Goal: Task Accomplishment & Management: Manage account settings

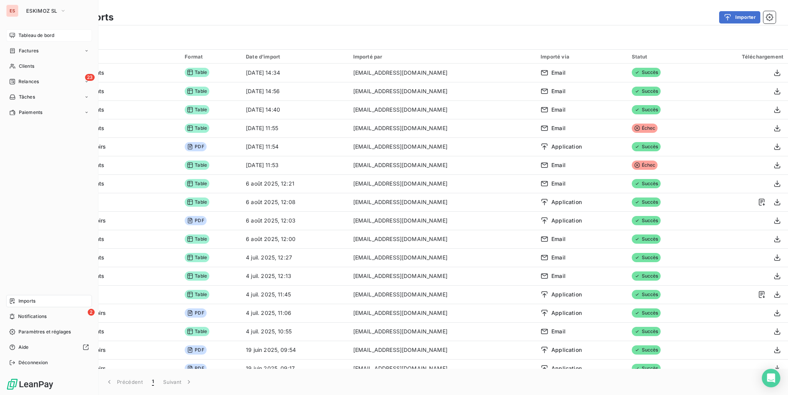
click at [25, 34] on span "Tableau de bord" at bounding box center [36, 35] width 36 height 7
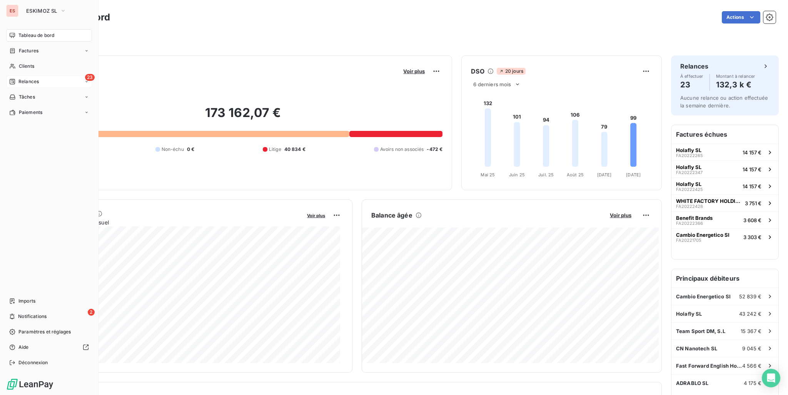
click at [20, 78] on span "Relances" at bounding box center [28, 81] width 20 height 7
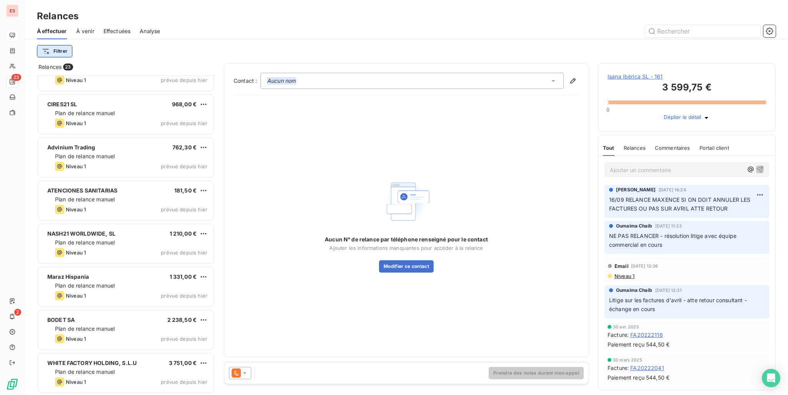
click at [65, 52] on html "ES 23 2 Relances À effectuer À venir Effectuées Analyse Filtrer Relances 23 TGB…" at bounding box center [394, 197] width 788 height 395
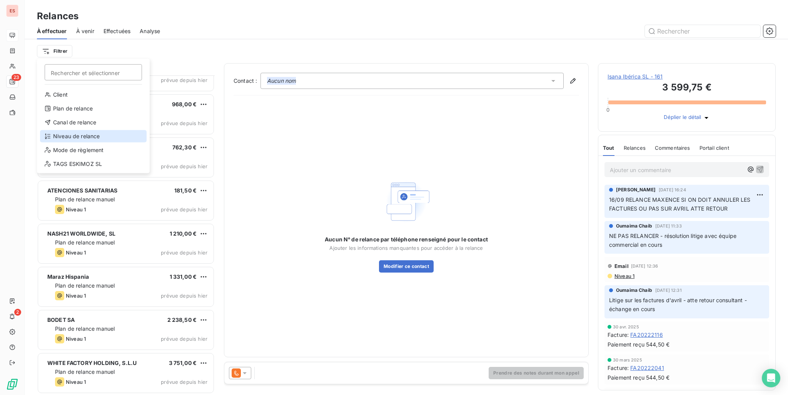
click at [88, 133] on div "Niveau de relance" at bounding box center [93, 136] width 107 height 12
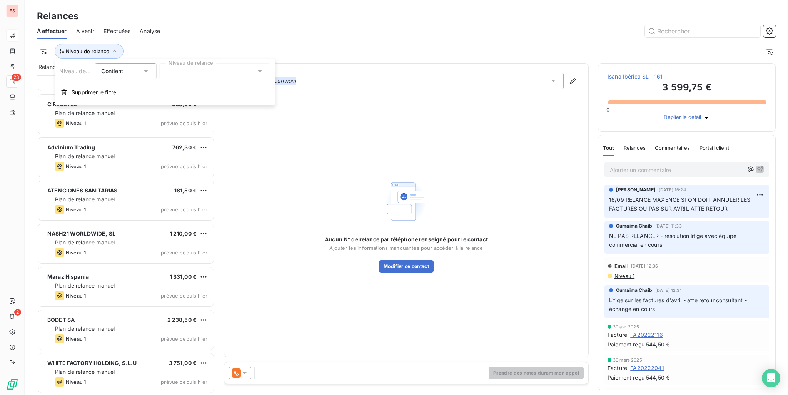
click at [173, 74] on div at bounding box center [214, 71] width 111 height 16
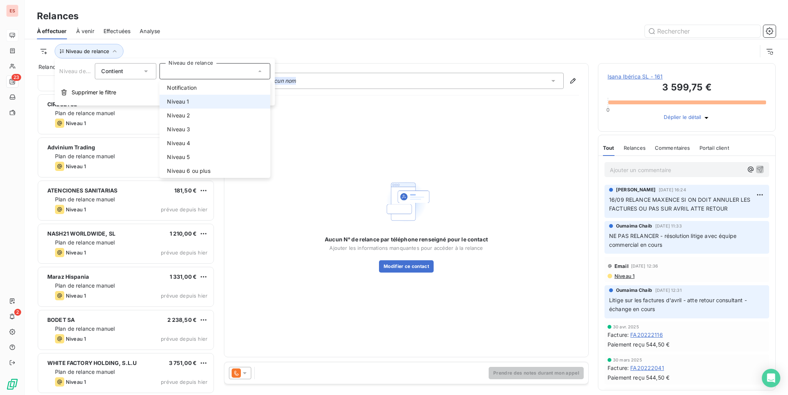
click at [180, 105] on span "Niveau 1" at bounding box center [178, 102] width 22 height 8
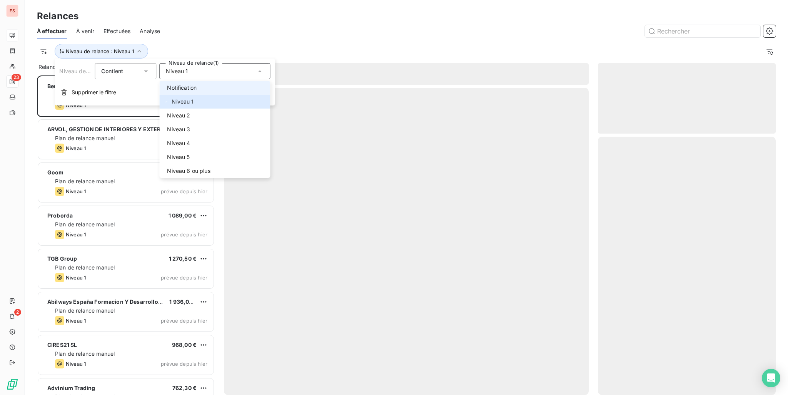
scroll to position [313, 172]
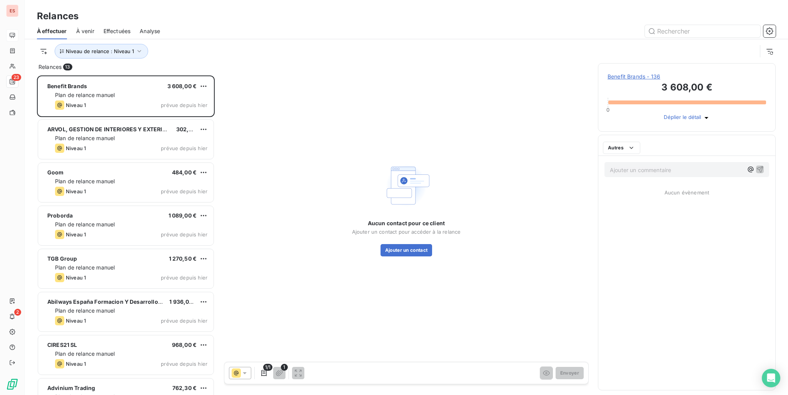
click at [291, 38] on div "À effectuer À venir Effectuées Analyse" at bounding box center [406, 31] width 763 height 16
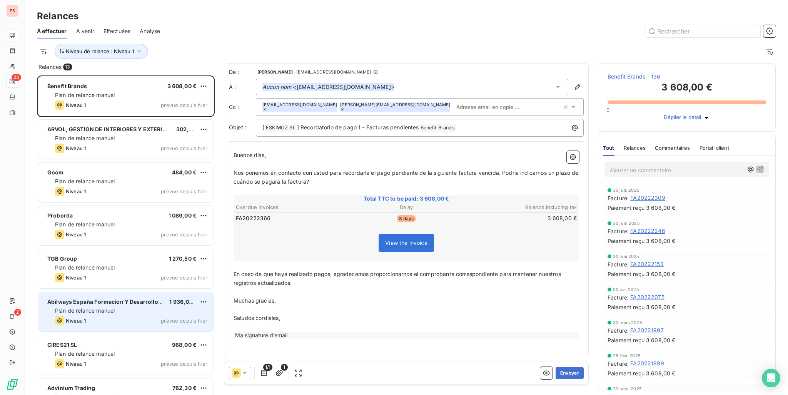
click at [120, 307] on div "Plan de relance manuel" at bounding box center [131, 311] width 152 height 8
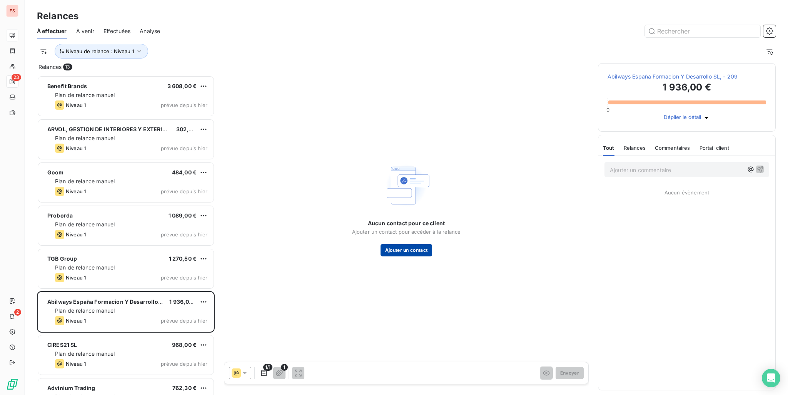
click at [401, 250] on button "Ajouter un contact" at bounding box center [407, 250] width 52 height 12
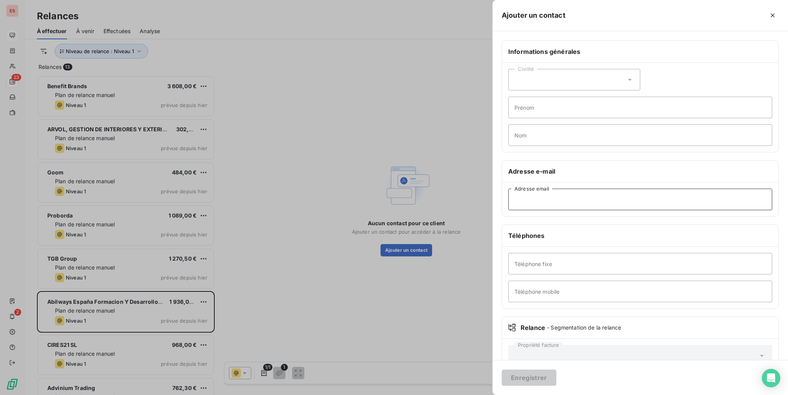
click at [565, 195] on input "Adresse email" at bounding box center [640, 200] width 264 height 22
paste input "maguiar@abilways.com ; rroman@abilways.com"
drag, startPoint x: 580, startPoint y: 197, endPoint x: 692, endPoint y: 203, distance: 112.2
click at [692, 203] on input "maguiar@abilways.com ; rroman@abilways.com" at bounding box center [640, 200] width 264 height 22
type input "maguiar@abilways.com"
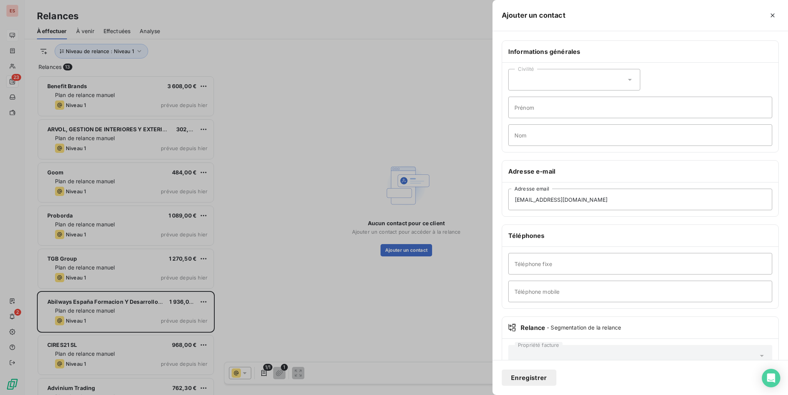
click at [545, 374] on button "Enregistrer" at bounding box center [529, 377] width 55 height 16
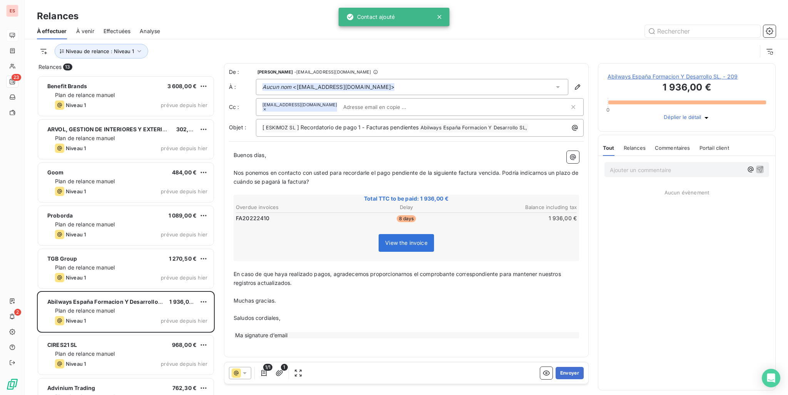
click at [685, 77] on span "Abilways España Formacion Y Desarrollo SL, - 209" at bounding box center [687, 77] width 159 height 8
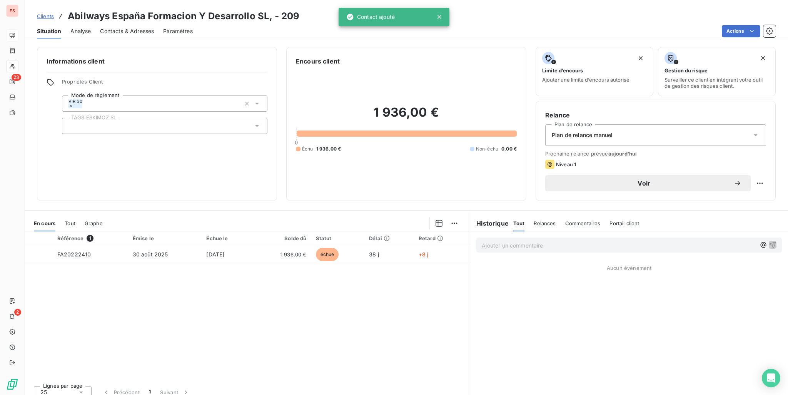
click at [128, 30] on span "Contacts & Adresses" at bounding box center [127, 31] width 54 height 8
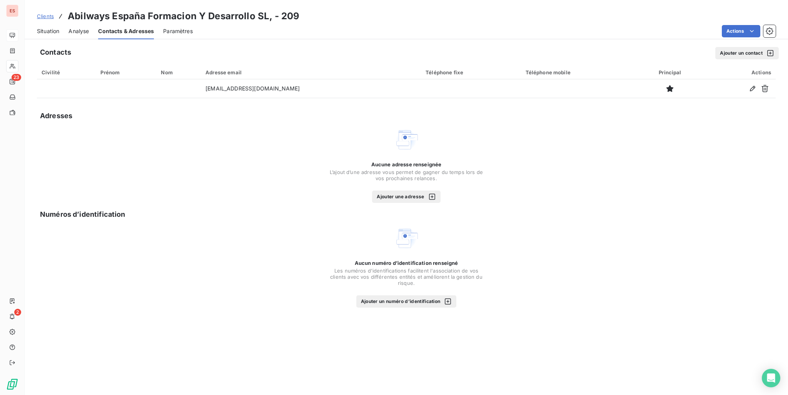
click at [725, 55] on button "Ajouter un contact" at bounding box center [746, 53] width 63 height 12
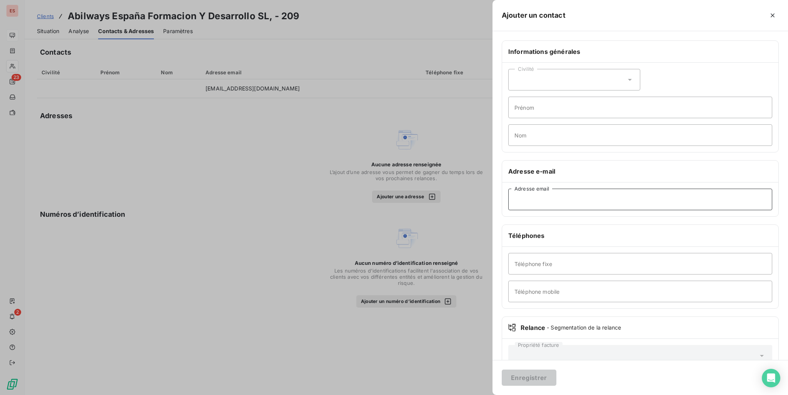
click at [537, 200] on input "Adresse email" at bounding box center [640, 200] width 264 height 22
paste input "rroman@abilways.com"
type input "rroman@abilways.com"
click at [538, 377] on button "Enregistrer" at bounding box center [529, 377] width 55 height 16
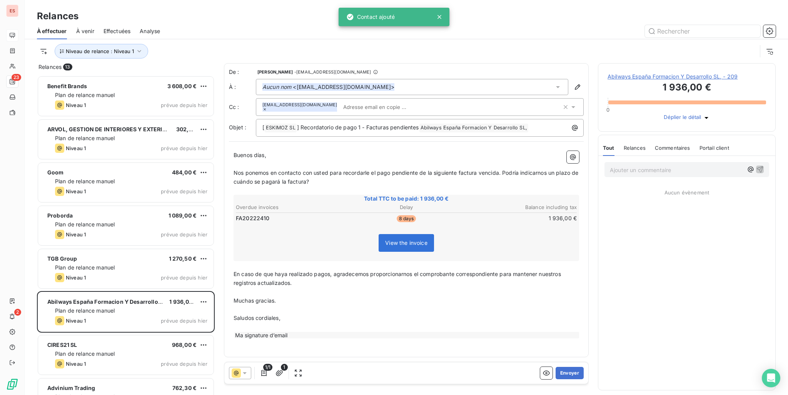
scroll to position [313, 172]
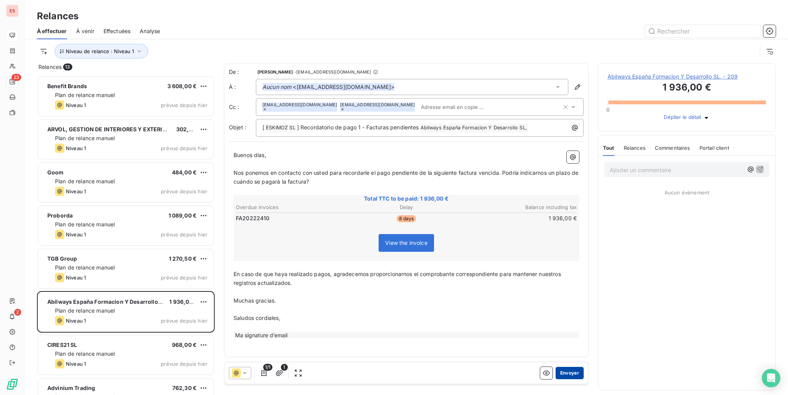
click at [569, 370] on button "Envoyer" at bounding box center [570, 373] width 28 height 12
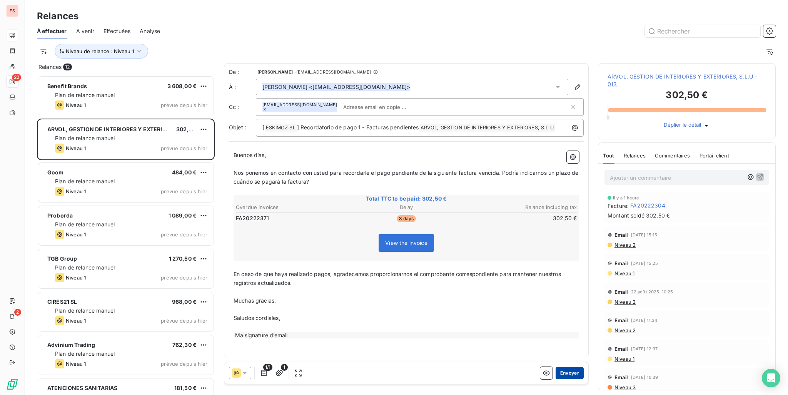
click at [574, 373] on button "Envoyer" at bounding box center [570, 373] width 28 height 12
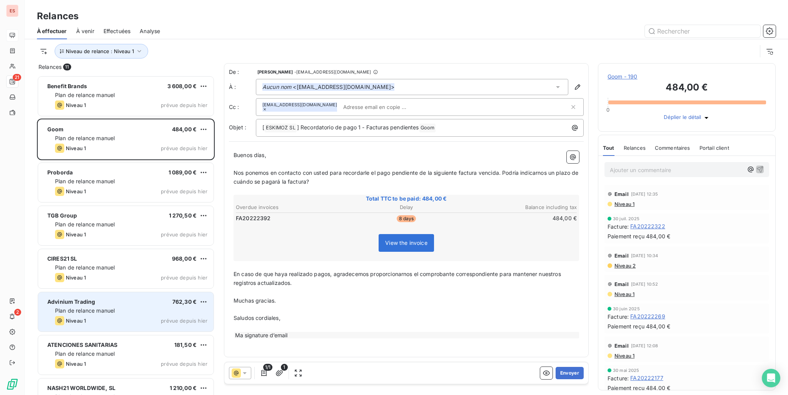
click at [139, 298] on div "Advinium Trading 762,30 €" at bounding box center [131, 301] width 152 height 7
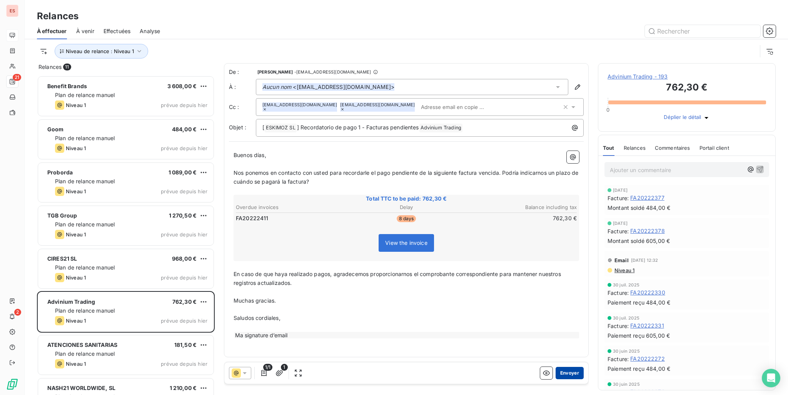
click at [568, 374] on button "Envoyer" at bounding box center [570, 373] width 28 height 12
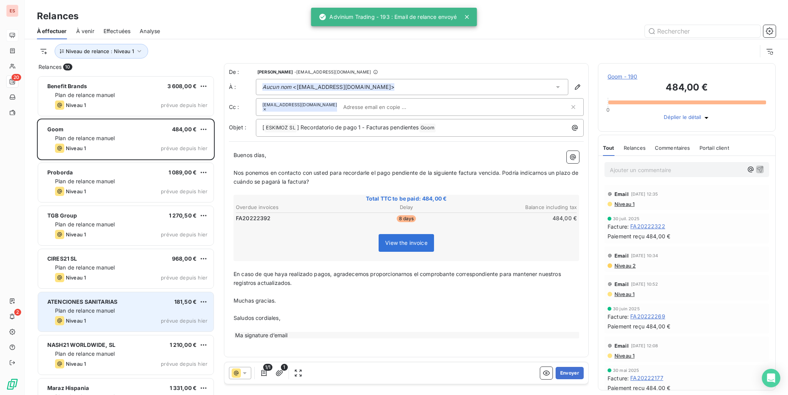
click at [115, 307] on div "Plan de relance manuel" at bounding box center [131, 311] width 152 height 8
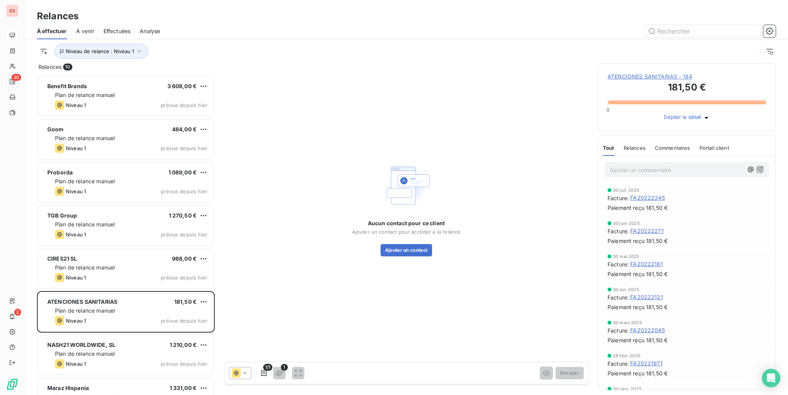
click at [638, 80] on span "ATENCIONES SANITARIAS - 184" at bounding box center [687, 77] width 159 height 8
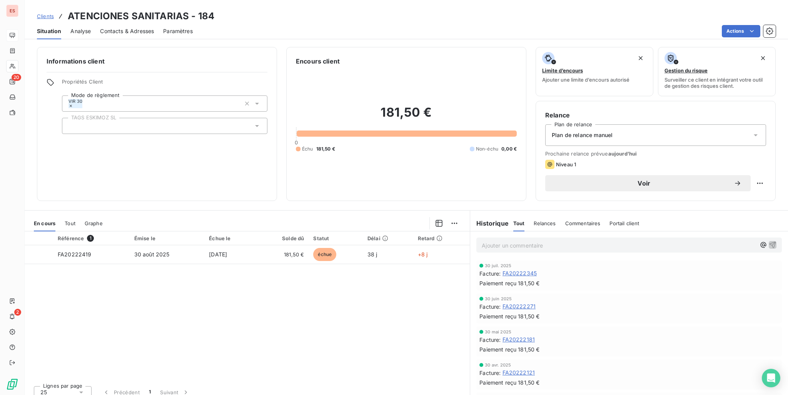
click at [107, 30] on span "Contacts & Adresses" at bounding box center [127, 31] width 54 height 8
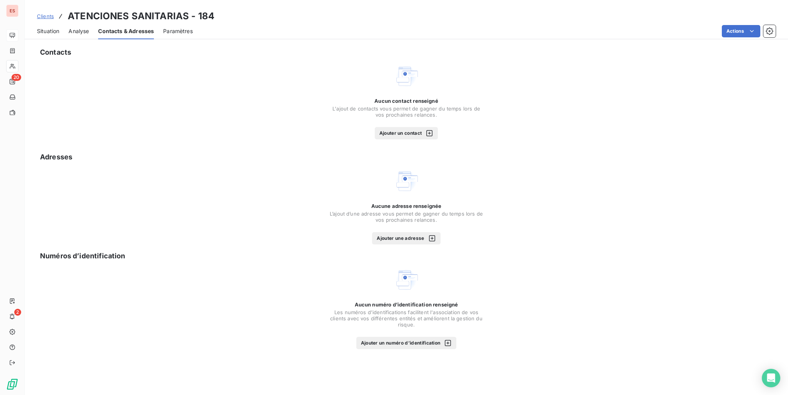
click at [385, 130] on button "Ajouter un contact" at bounding box center [406, 133] width 63 height 12
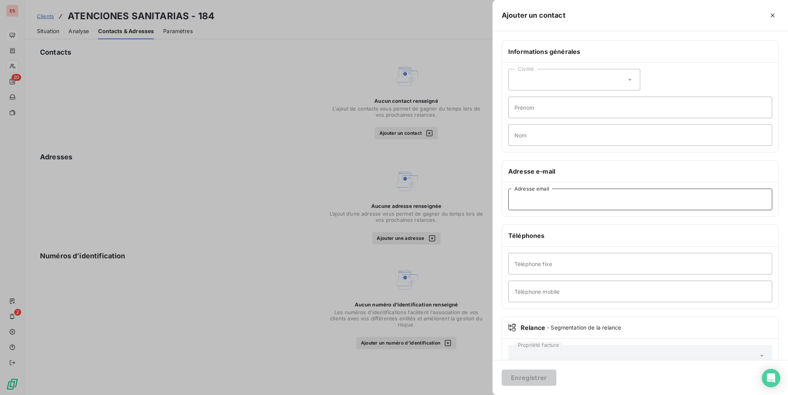
click at [542, 196] on input "Adresse email" at bounding box center [640, 200] width 264 height 22
paste input "miguel@clinicasnuba.com ; inma@clinicasnuba.com"
drag, startPoint x: 677, startPoint y: 201, endPoint x: 582, endPoint y: 186, distance: 96.6
click at [582, 186] on div "miguel@clinicasnuba.com ; inma@clinicasnuba.com Adresse email" at bounding box center [640, 199] width 276 height 34
type input "miguel@clinicasnuba.com"
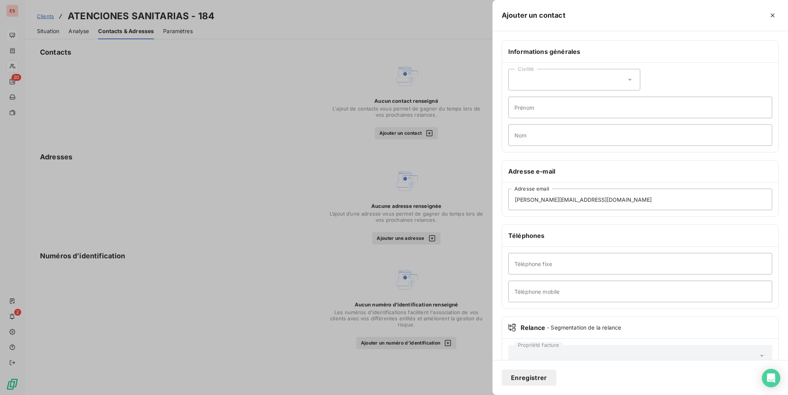
click at [536, 376] on button "Enregistrer" at bounding box center [529, 377] width 55 height 16
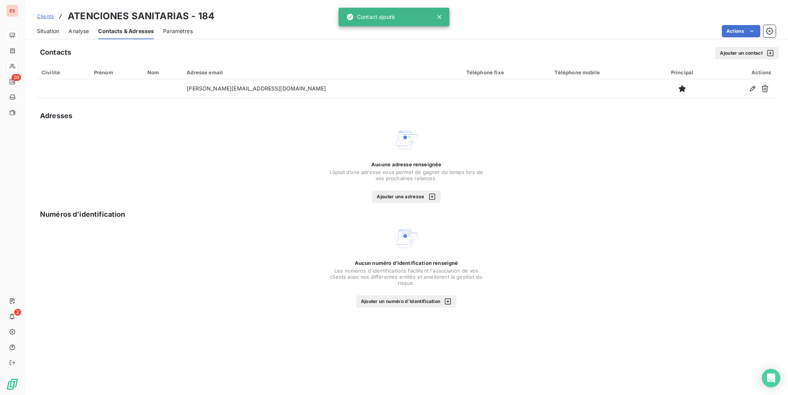
click at [718, 57] on button "Ajouter un contact" at bounding box center [746, 53] width 63 height 12
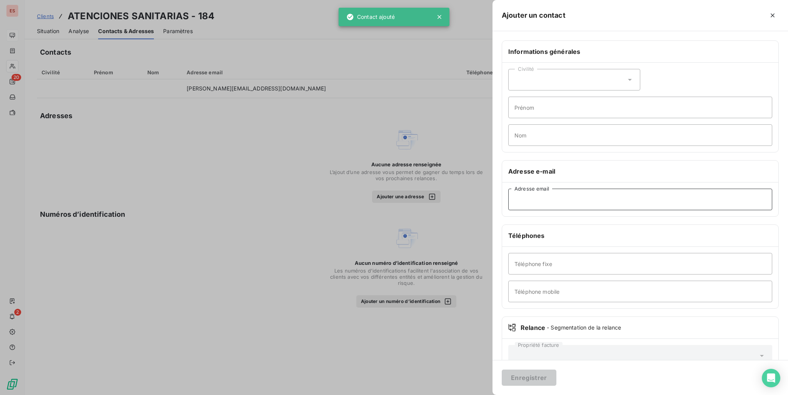
click at [543, 203] on input "Adresse email" at bounding box center [640, 200] width 264 height 22
paste input "; inma@clinicasnuba.com"
click at [519, 204] on input "; inma@clinicasnuba.com" at bounding box center [640, 200] width 264 height 22
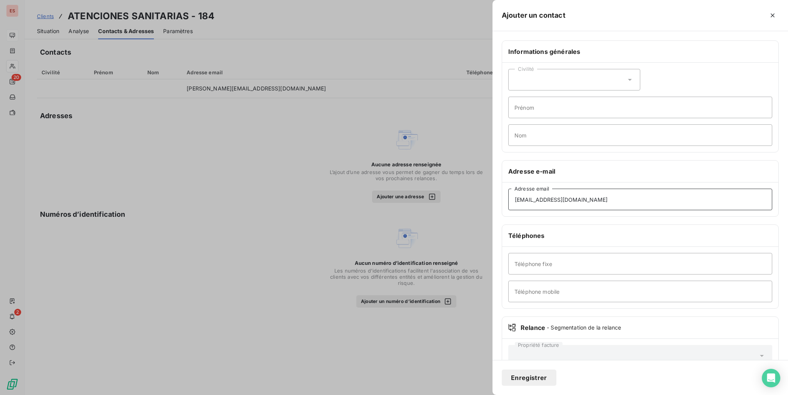
type input "inma@clinicasnuba.com"
click at [540, 378] on button "Enregistrer" at bounding box center [529, 377] width 55 height 16
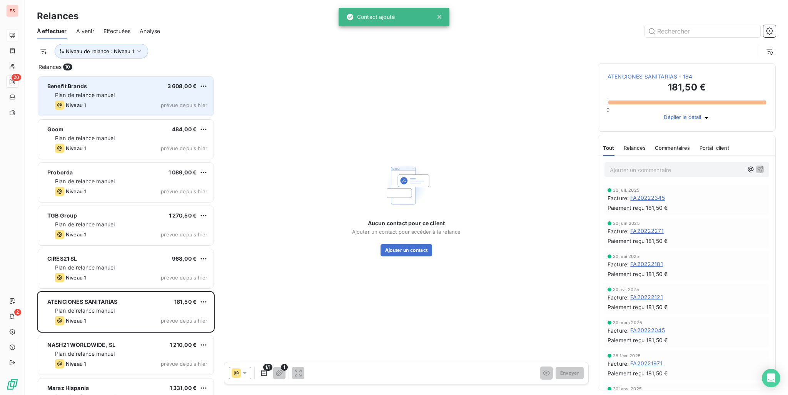
scroll to position [313, 172]
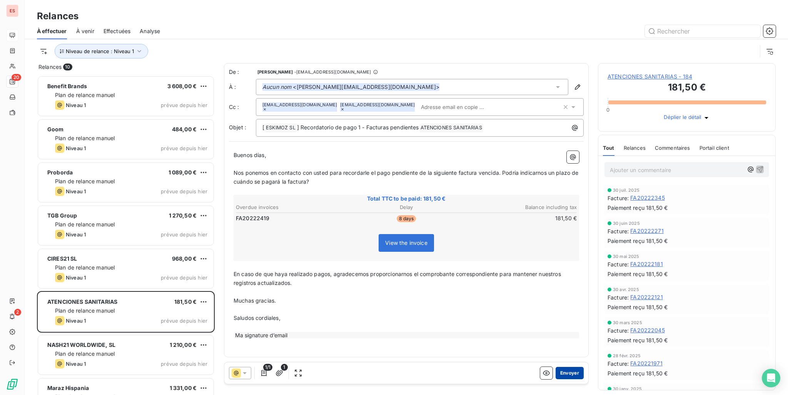
click at [568, 370] on button "Envoyer" at bounding box center [570, 373] width 28 height 12
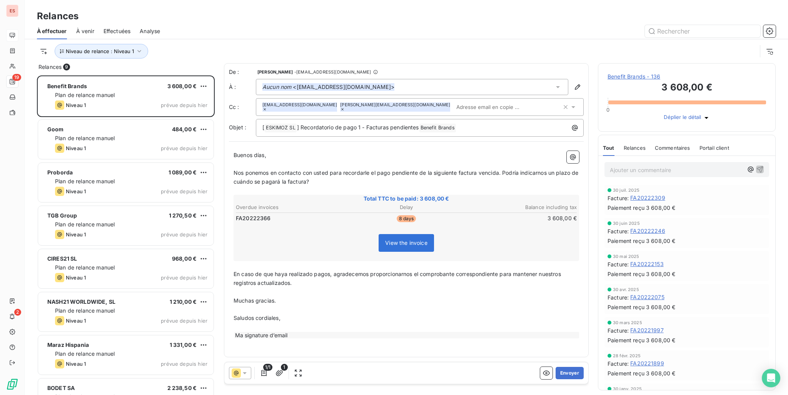
click at [786, 111] on div "Relances 9 Benefit Brands 3 608,00 € Plan de relance manuel Niveau 1 prévue dep…" at bounding box center [406, 229] width 763 height 332
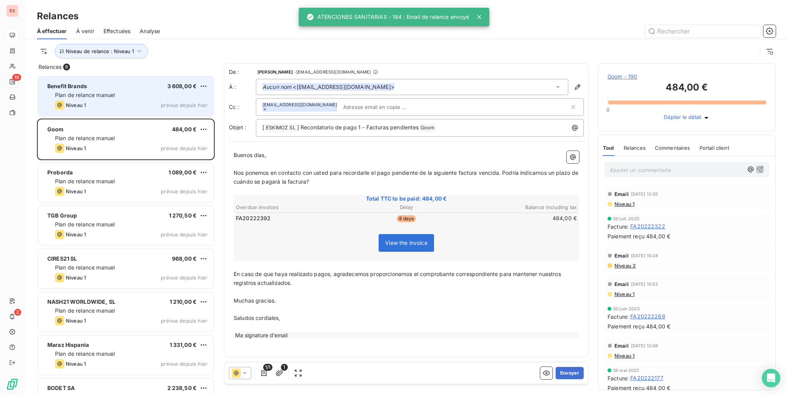
click at [114, 98] on div "Plan de relance manuel" at bounding box center [131, 95] width 152 height 8
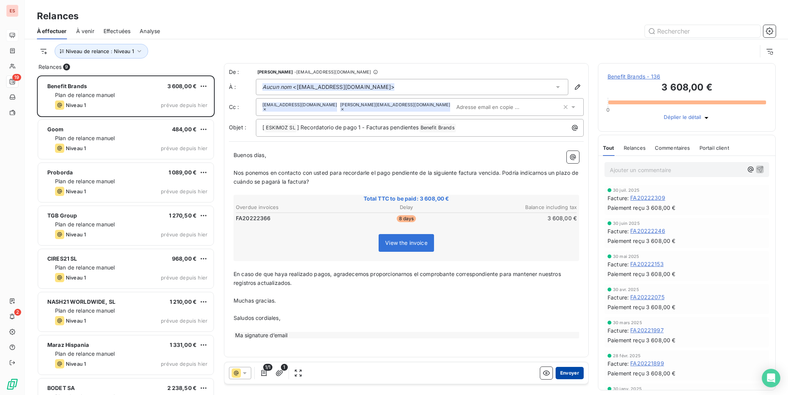
click at [572, 374] on button "Envoyer" at bounding box center [570, 373] width 28 height 12
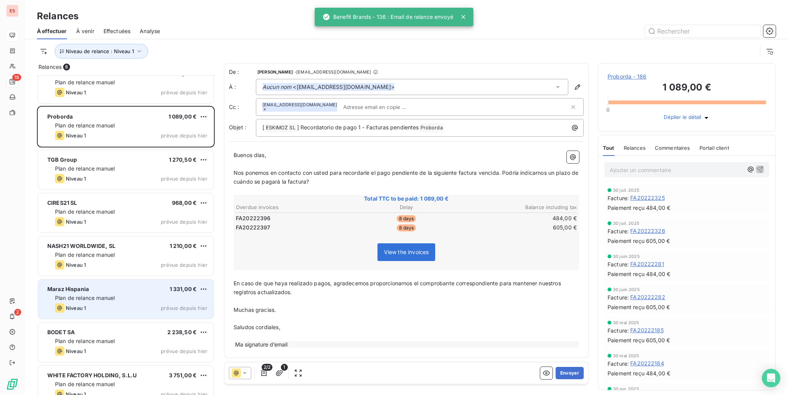
scroll to position [25, 0]
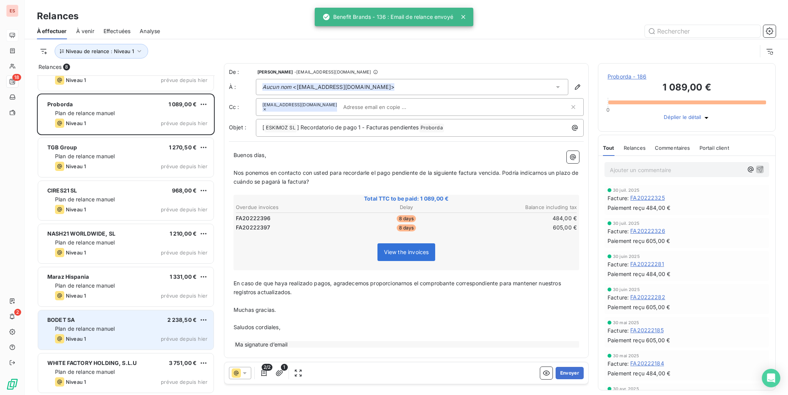
click at [104, 325] on span "Plan de relance manuel" at bounding box center [85, 328] width 60 height 7
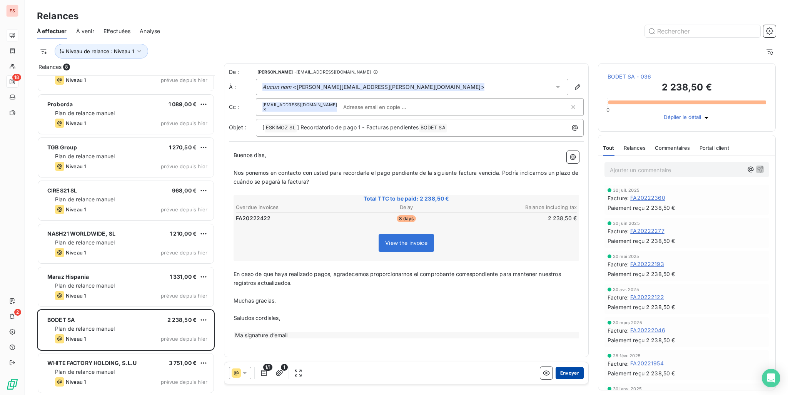
click at [579, 376] on button "Envoyer" at bounding box center [570, 373] width 28 height 12
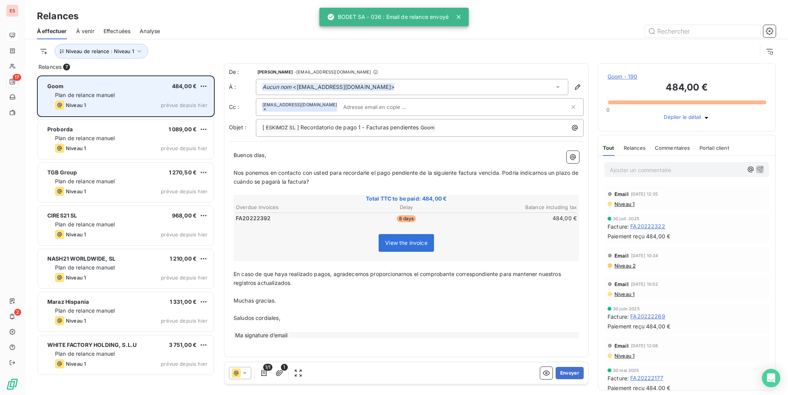
click at [120, 104] on div "Niveau 1 prévue depuis hier" at bounding box center [131, 104] width 152 height 9
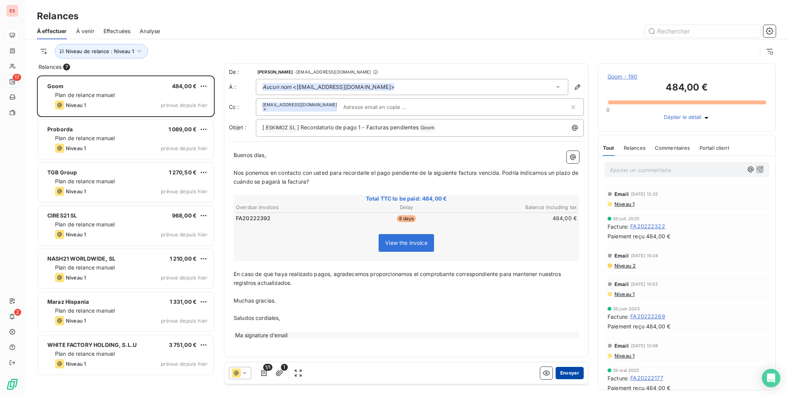
click at [578, 373] on button "Envoyer" at bounding box center [570, 373] width 28 height 12
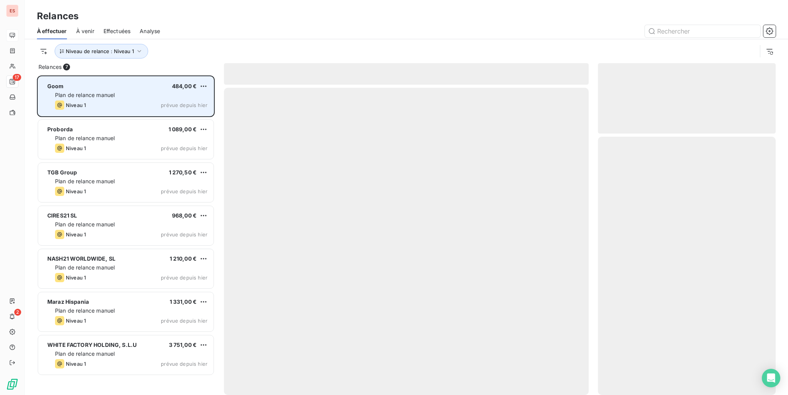
click at [129, 98] on div "Plan de relance manuel" at bounding box center [131, 95] width 152 height 8
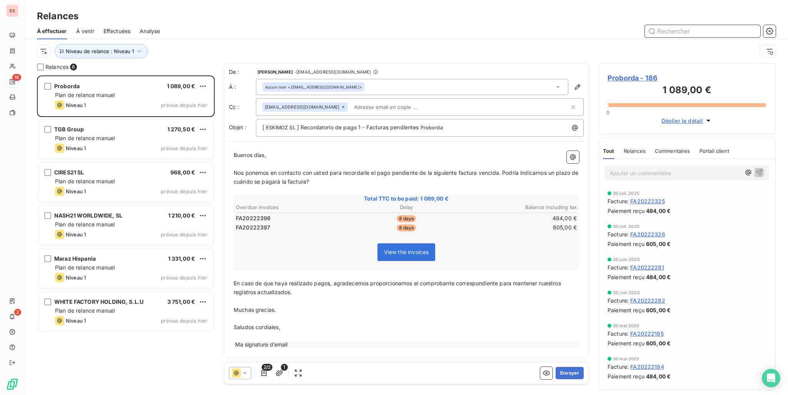
scroll to position [6, 6]
click at [566, 373] on button "Envoyer" at bounding box center [570, 373] width 28 height 12
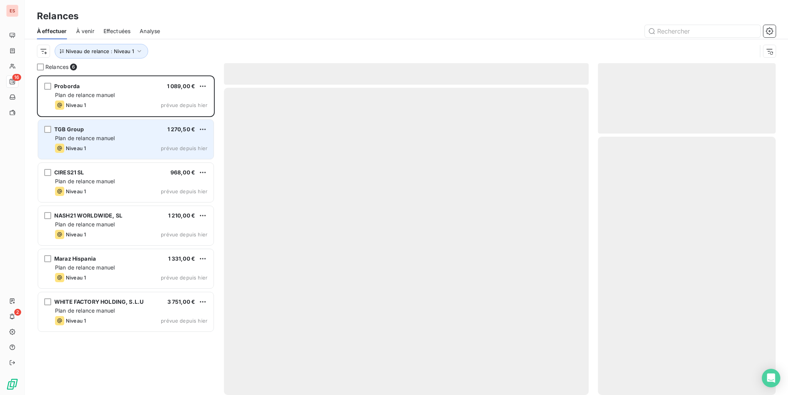
click at [137, 134] on div "TGB Group 1 270,50 € Plan de relance [PERSON_NAME] 1 prévue depuis [DATE]" at bounding box center [125, 139] width 175 height 39
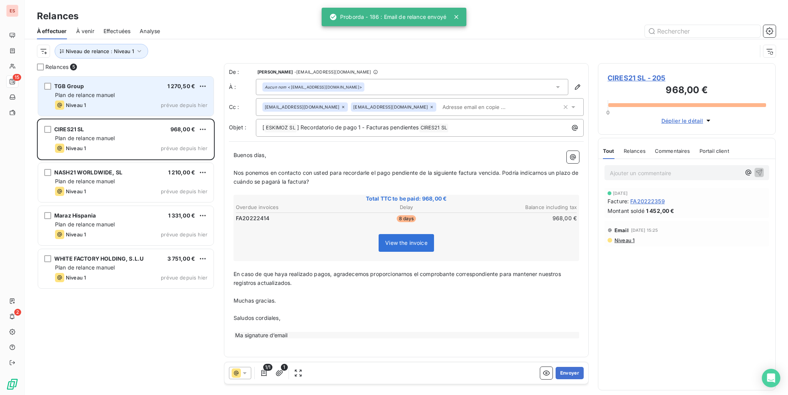
click at [157, 94] on div "Plan de relance manuel" at bounding box center [131, 95] width 152 height 8
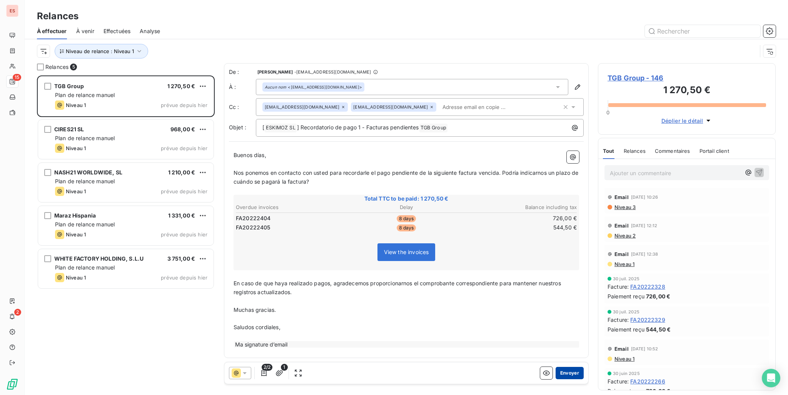
click at [566, 374] on button "Envoyer" at bounding box center [570, 373] width 28 height 12
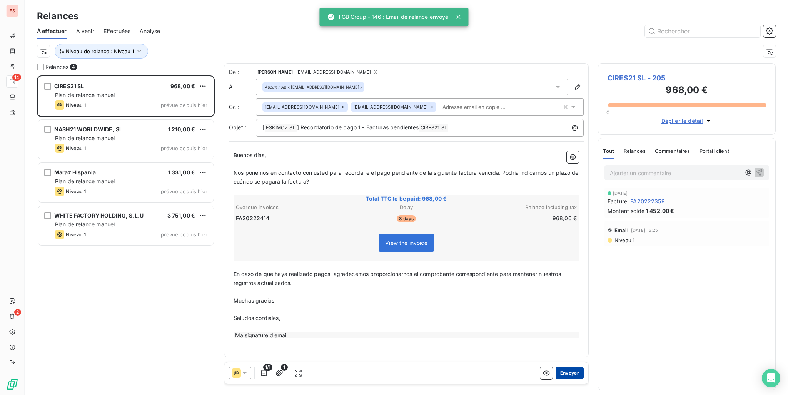
click at [573, 368] on button "Envoyer" at bounding box center [570, 373] width 28 height 12
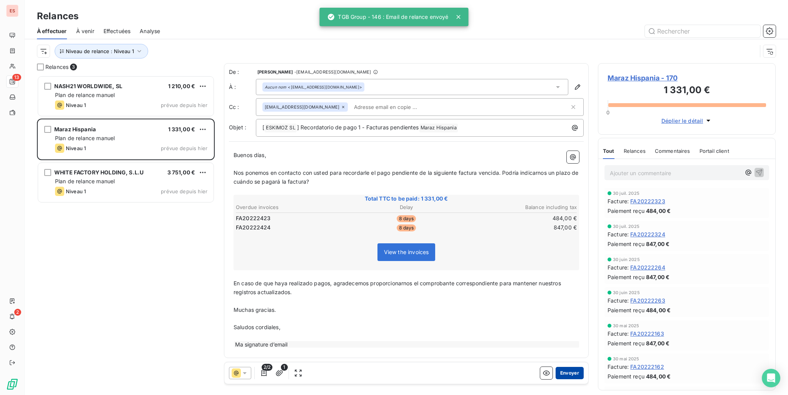
drag, startPoint x: 577, startPoint y: 372, endPoint x: 591, endPoint y: 359, distance: 19.1
click at [577, 372] on button "Envoyer" at bounding box center [570, 373] width 28 height 12
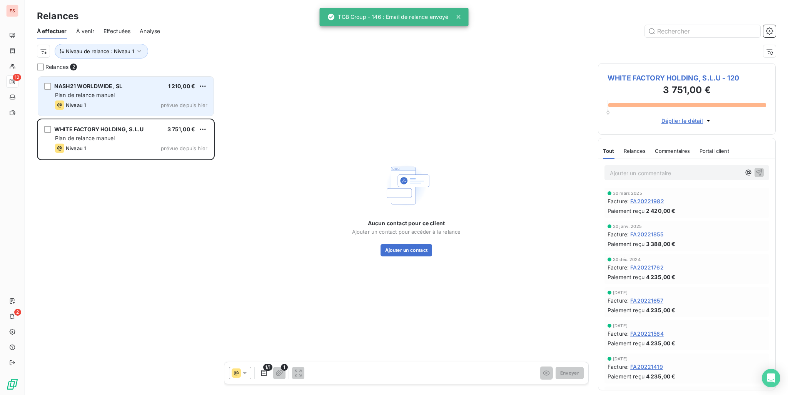
click at [124, 104] on div "Niveau 1 prévue depuis hier" at bounding box center [131, 104] width 152 height 9
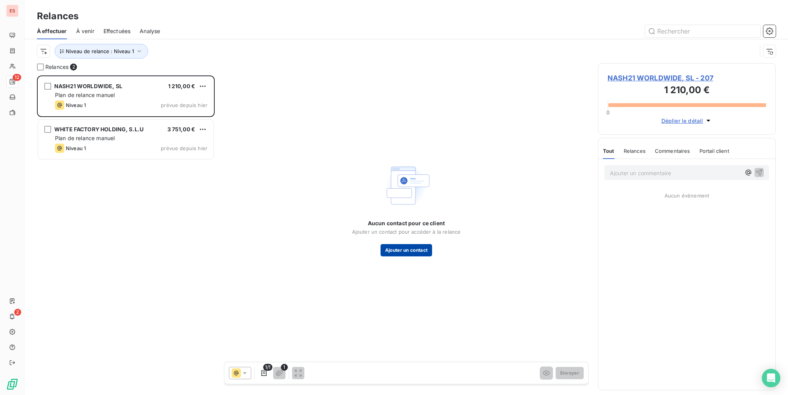
click at [410, 255] on button "Ajouter un contact" at bounding box center [407, 250] width 52 height 12
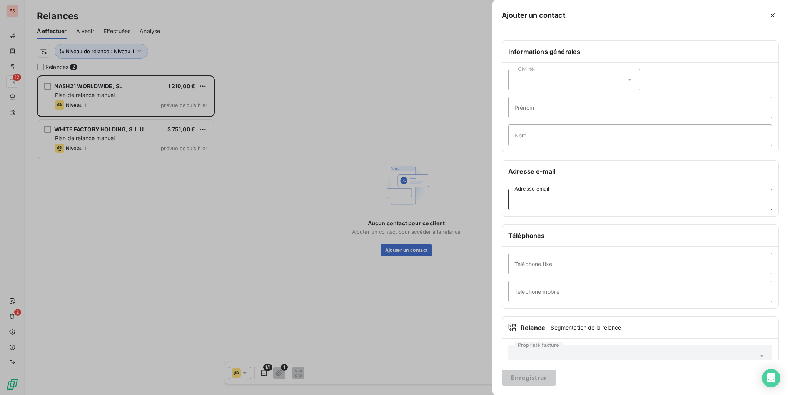
click at [551, 192] on input "Adresse email" at bounding box center [640, 200] width 264 height 22
paste input "[EMAIL_ADDRESS][DOMAIN_NAME] ; [EMAIL_ADDRESS][DOMAIN_NAME]"
drag, startPoint x: 568, startPoint y: 201, endPoint x: 685, endPoint y: 210, distance: 117.7
click at [685, 210] on div "[EMAIL_ADDRESS][DOMAIN_NAME] ; [EMAIL_ADDRESS][DOMAIN_NAME] Adresse email" at bounding box center [640, 199] width 276 height 34
type input "[EMAIL_ADDRESS][DOMAIN_NAME]"
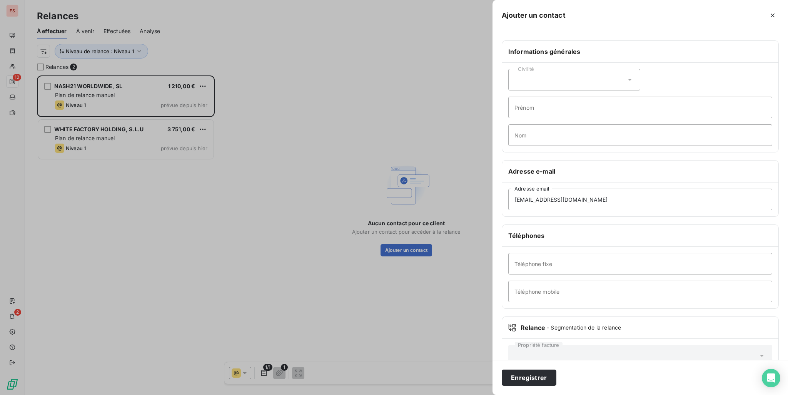
click at [540, 366] on div "Enregistrer" at bounding box center [641, 377] width 296 height 35
click at [543, 372] on button "Enregistrer" at bounding box center [529, 377] width 55 height 16
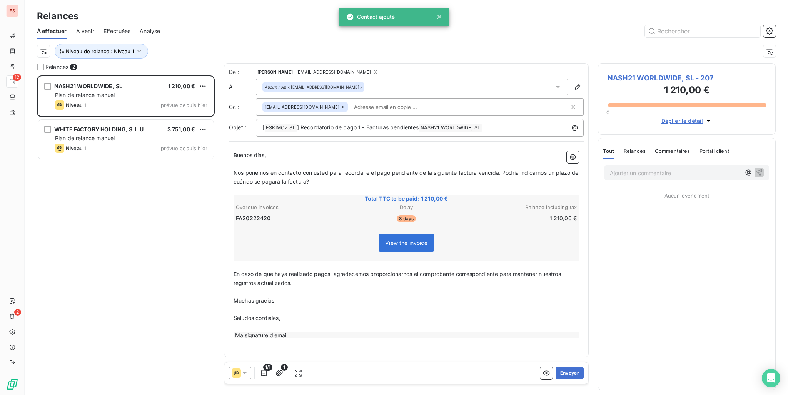
click at [660, 77] on span "NASH21 WORLDWIDE, SL - 207" at bounding box center [687, 78] width 159 height 10
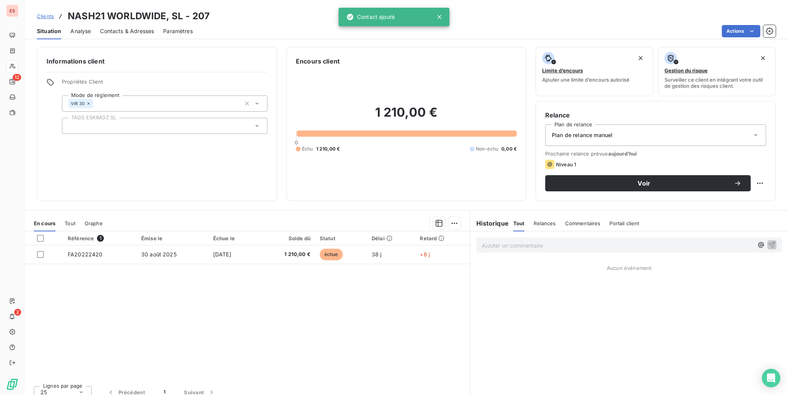
click at [149, 33] on span "Contacts & Adresses" at bounding box center [127, 31] width 54 height 8
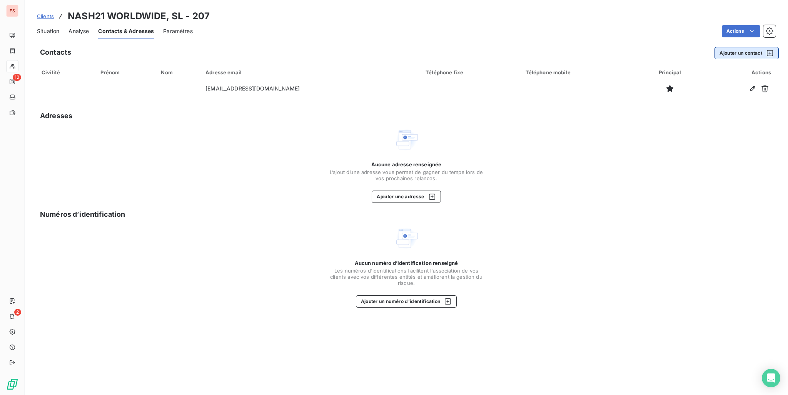
click at [749, 54] on button "Ajouter un contact" at bounding box center [747, 53] width 64 height 12
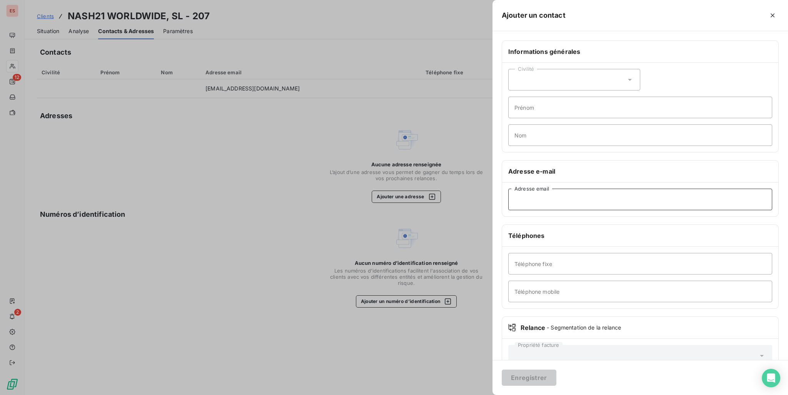
click at [536, 209] on input "Adresse email" at bounding box center [640, 200] width 264 height 22
paste input "[EMAIL_ADDRESS][DOMAIN_NAME]"
type input "[EMAIL_ADDRESS][DOMAIN_NAME]"
click at [542, 380] on button "Enregistrer" at bounding box center [529, 377] width 55 height 16
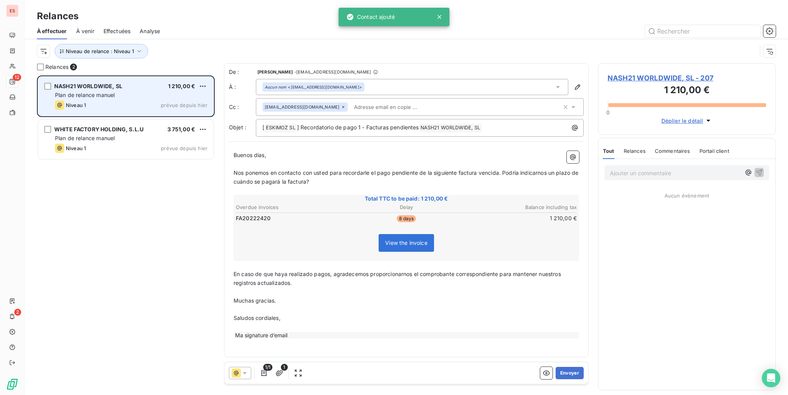
scroll to position [313, 172]
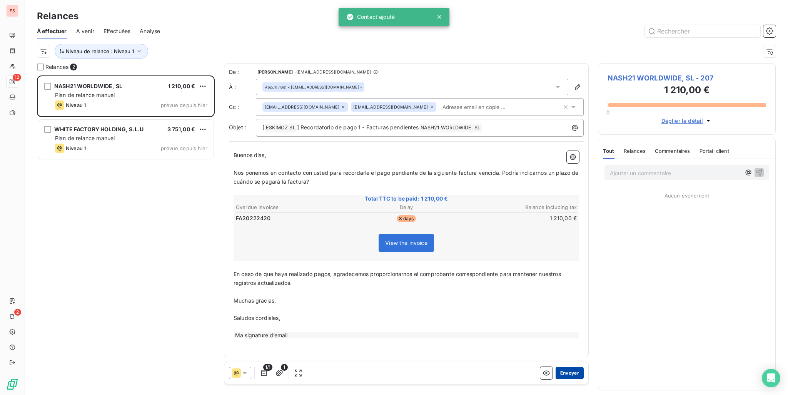
click at [571, 367] on button "Envoyer" at bounding box center [570, 373] width 28 height 12
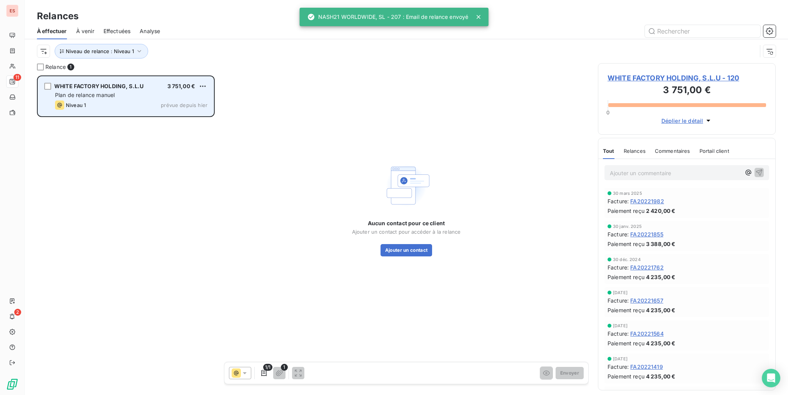
click at [85, 97] on span "Plan de relance manuel" at bounding box center [85, 95] width 60 height 7
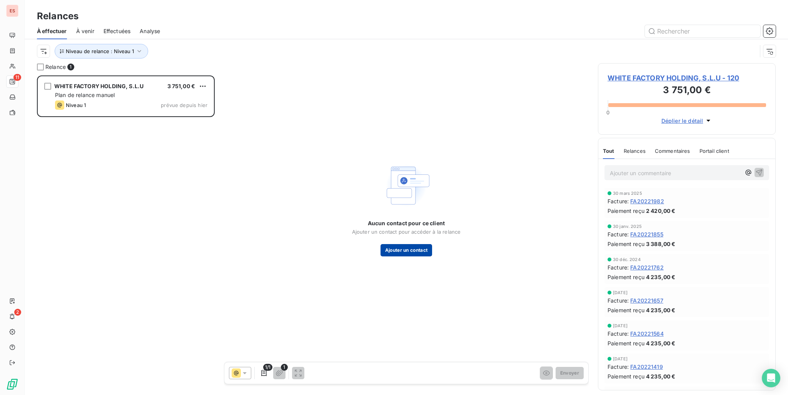
click at [418, 255] on button "Ajouter un contact" at bounding box center [407, 250] width 52 height 12
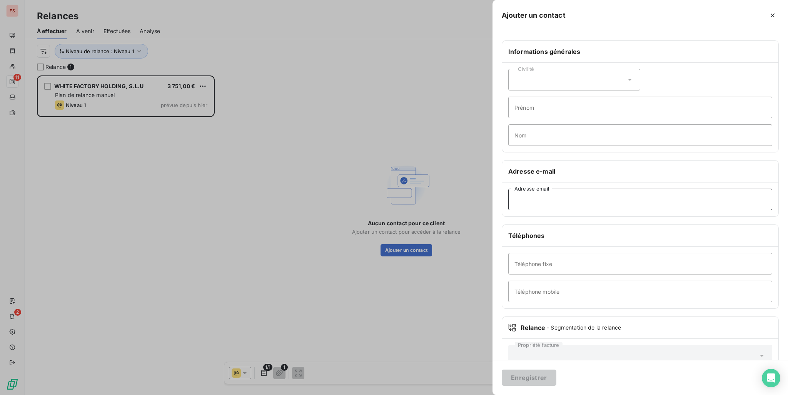
click at [550, 199] on input "Adresse email" at bounding box center [640, 200] width 264 height 22
paste input "[EMAIL_ADDRESS][DOMAIN_NAME] ; [DOMAIN_NAME][EMAIL_ADDRESS][DOMAIN_NAME]"
drag, startPoint x: 666, startPoint y: 199, endPoint x: 593, endPoint y: 190, distance: 72.9
click at [593, 190] on input "[EMAIL_ADDRESS][DOMAIN_NAME] ; [DOMAIN_NAME][EMAIL_ADDRESS][DOMAIN_NAME]" at bounding box center [640, 200] width 264 height 22
type input "[EMAIL_ADDRESS][DOMAIN_NAME]"
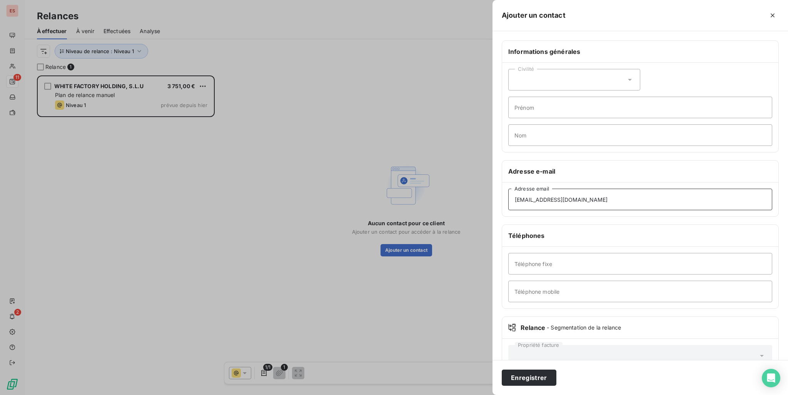
click at [502, 369] on button "Enregistrer" at bounding box center [529, 377] width 55 height 16
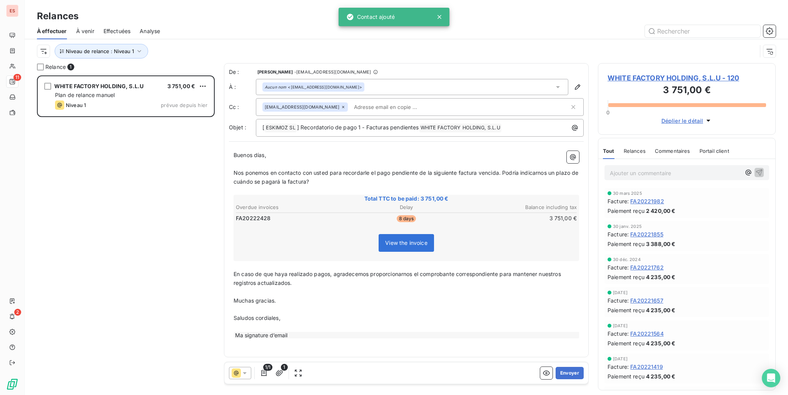
click at [626, 77] on span "WHITE FACTORY HOLDING, S.L.U - 120" at bounding box center [687, 78] width 159 height 10
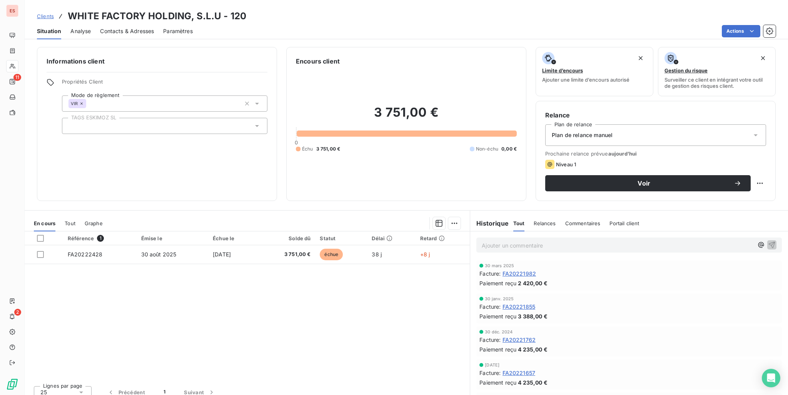
click at [149, 35] on div "Contacts & Adresses" at bounding box center [127, 31] width 54 height 16
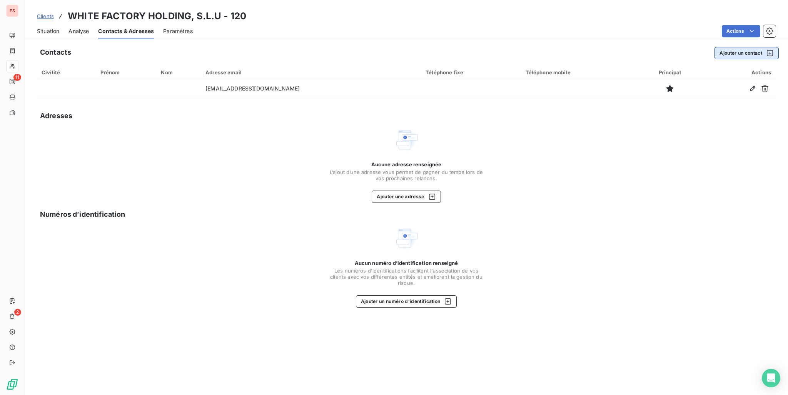
click at [742, 57] on button "Ajouter un contact" at bounding box center [747, 53] width 64 height 12
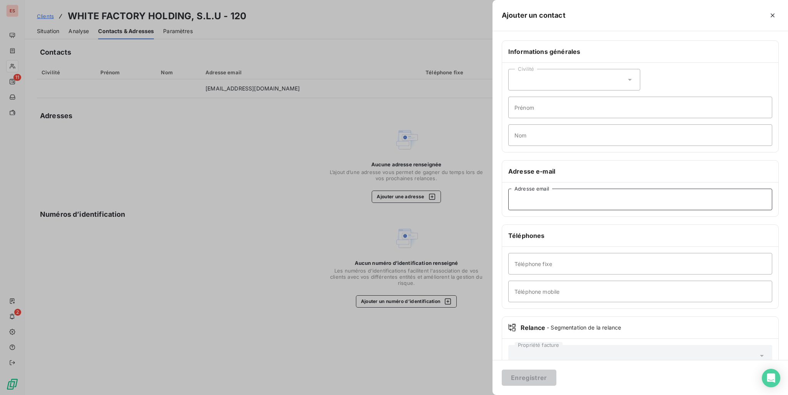
click at [535, 201] on input "Adresse email" at bounding box center [640, 200] width 264 height 22
paste input "[PERSON_NAME][EMAIL_ADDRESS][DOMAIN_NAME]"
type input "[PERSON_NAME][EMAIL_ADDRESS][DOMAIN_NAME]"
click at [546, 373] on button "Enregistrer" at bounding box center [529, 377] width 55 height 16
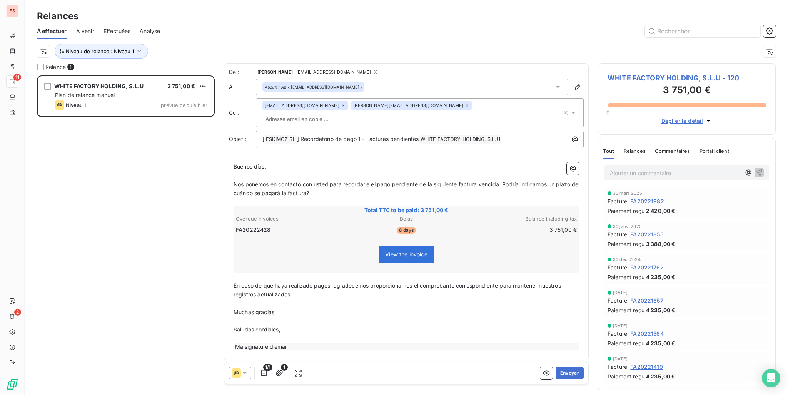
scroll to position [313, 172]
click at [570, 372] on button "Envoyer" at bounding box center [570, 373] width 28 height 12
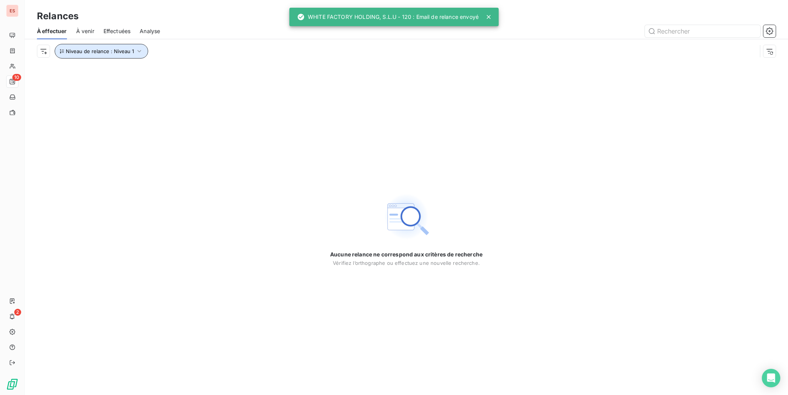
click at [135, 54] on icon "button" at bounding box center [139, 51] width 8 height 8
click at [186, 75] on span "Niveau 1" at bounding box center [177, 71] width 22 height 8
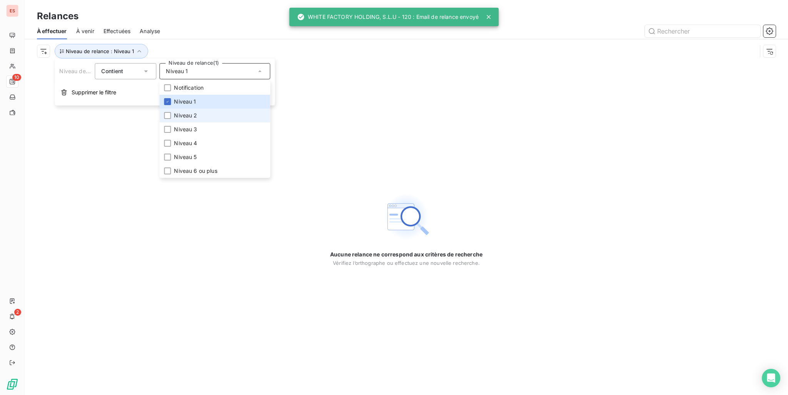
click at [193, 112] on span "Niveau 2" at bounding box center [185, 116] width 23 height 8
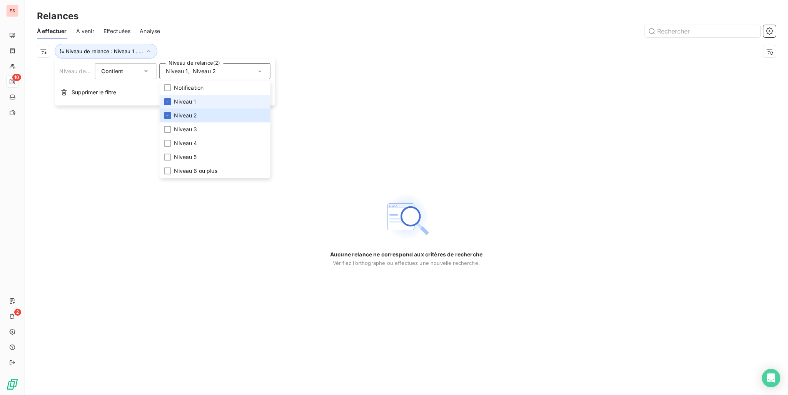
click at [201, 104] on li "Niveau 1" at bounding box center [214, 102] width 111 height 14
drag, startPoint x: 206, startPoint y: 219, endPoint x: 208, endPoint y: 190, distance: 28.9
click at [207, 219] on div "Aucune relance ne correspond aux critères de recherche [PERSON_NAME] l’orthogra…" at bounding box center [406, 229] width 763 height 332
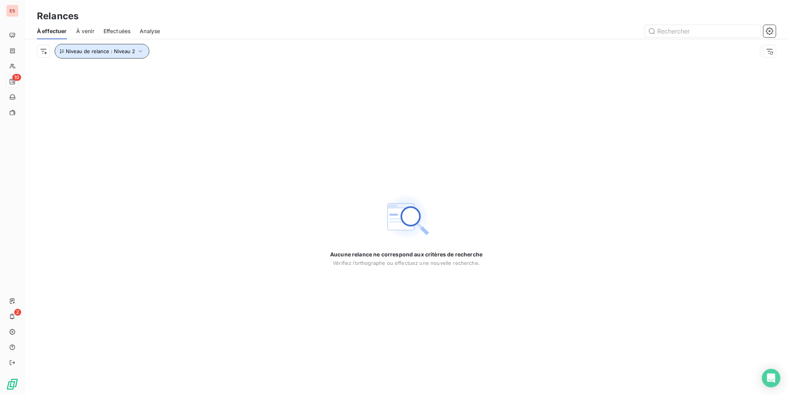
click at [139, 53] on icon "button" at bounding box center [141, 51] width 8 height 8
click at [206, 72] on div "Niveau 2" at bounding box center [214, 71] width 111 height 16
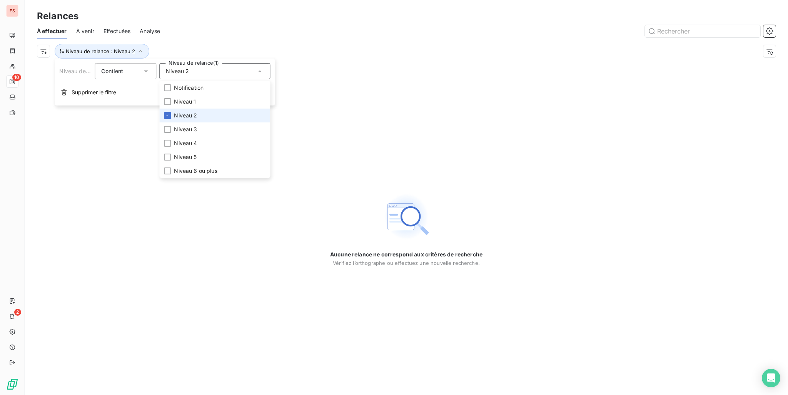
click at [195, 112] on span "Niveau 2" at bounding box center [185, 116] width 23 height 8
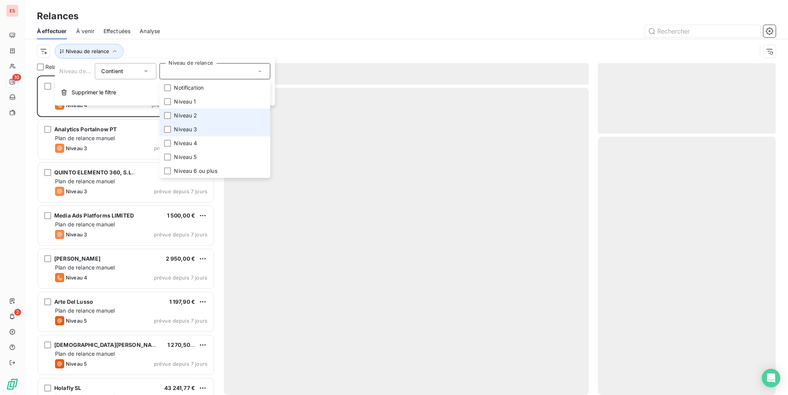
scroll to position [313, 172]
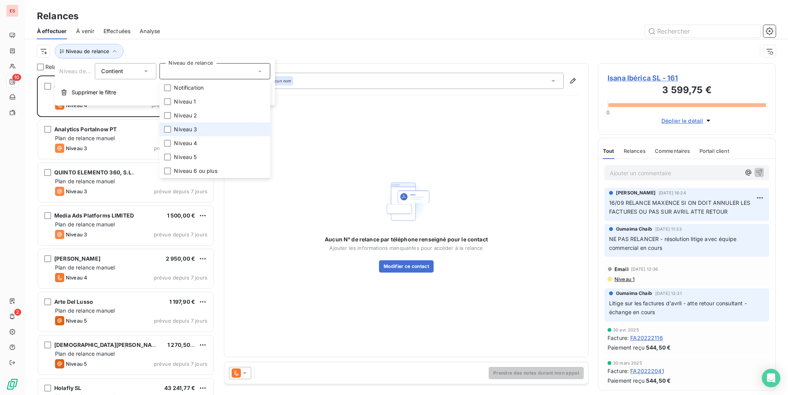
click at [194, 128] on span "Niveau 3" at bounding box center [185, 129] width 23 height 8
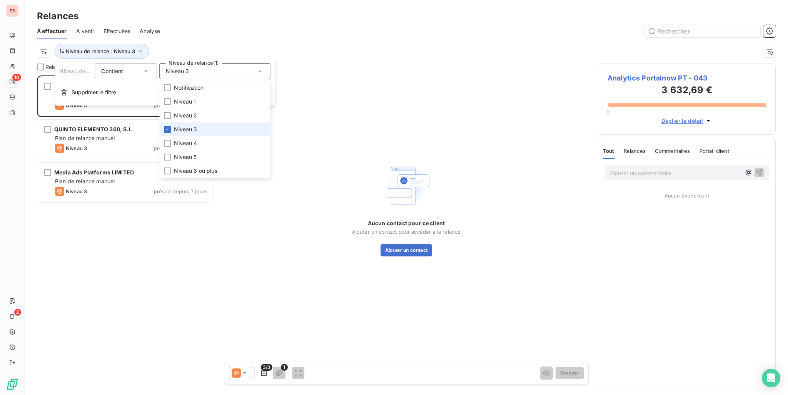
scroll to position [313, 172]
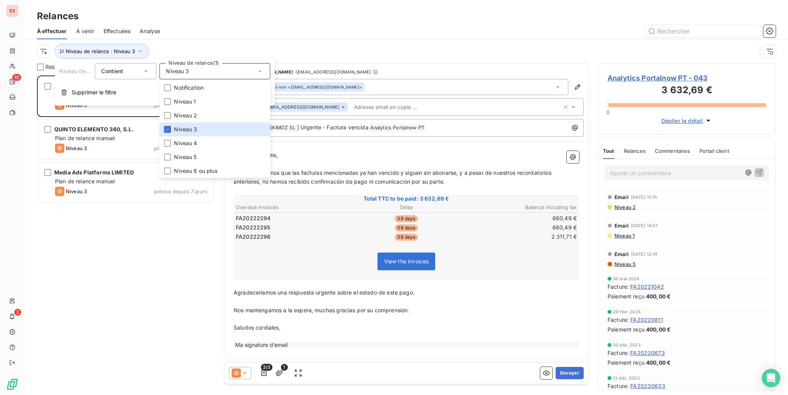
click at [164, 244] on div "Analytics Portalnow PT 3 632,69 € Plan de relance [PERSON_NAME] 3 prévue depuis…" at bounding box center [126, 234] width 178 height 319
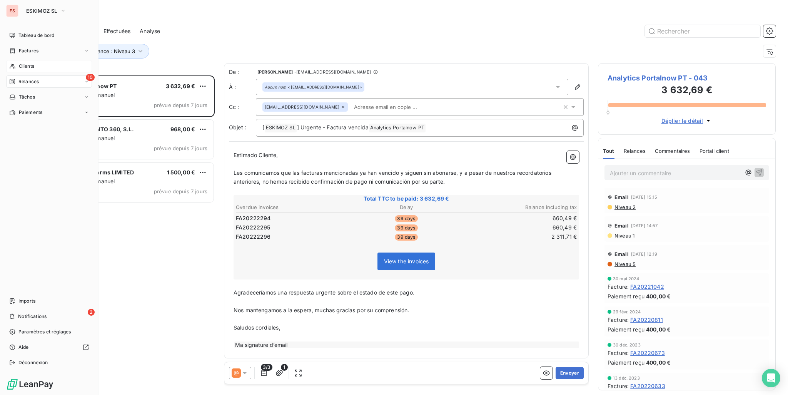
click at [34, 66] on span "Clients" at bounding box center [26, 66] width 15 height 7
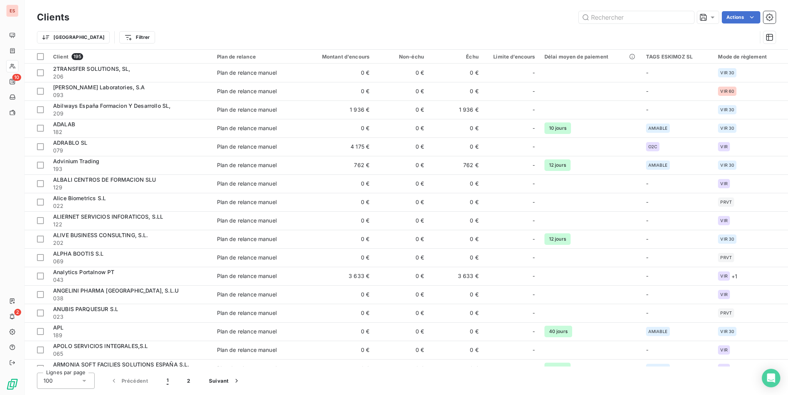
click at [608, 23] on div "Clients Actions" at bounding box center [406, 17] width 739 height 16
click at [618, 18] on input "text" at bounding box center [636, 17] width 115 height 12
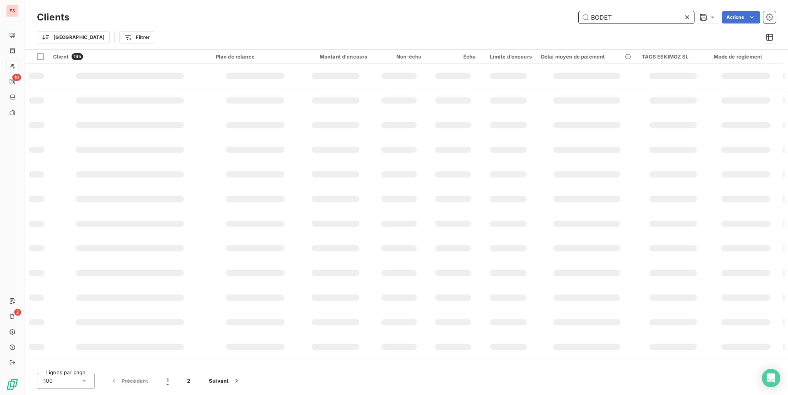
type input "BODET"
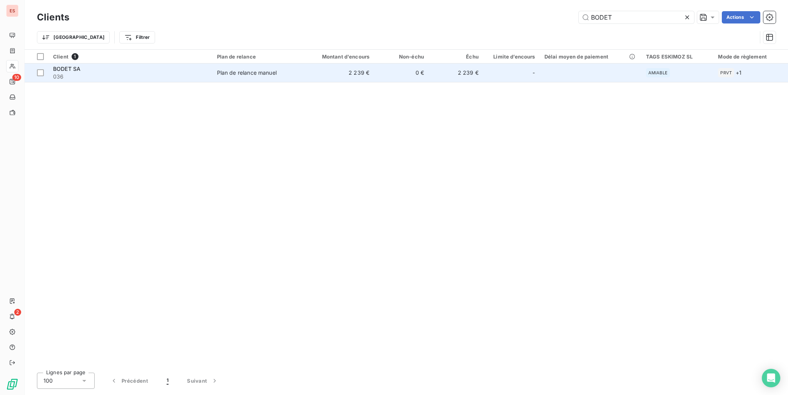
click at [377, 81] on td "0 €" at bounding box center [401, 72] width 55 height 18
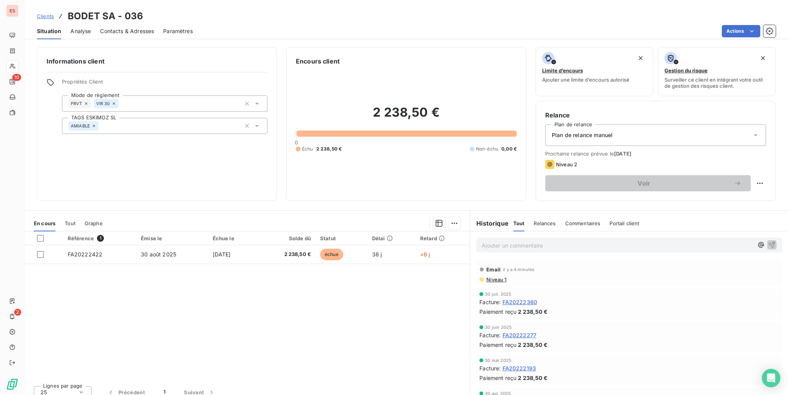
click at [164, 128] on div "AMIABLE" at bounding box center [164, 126] width 205 height 16
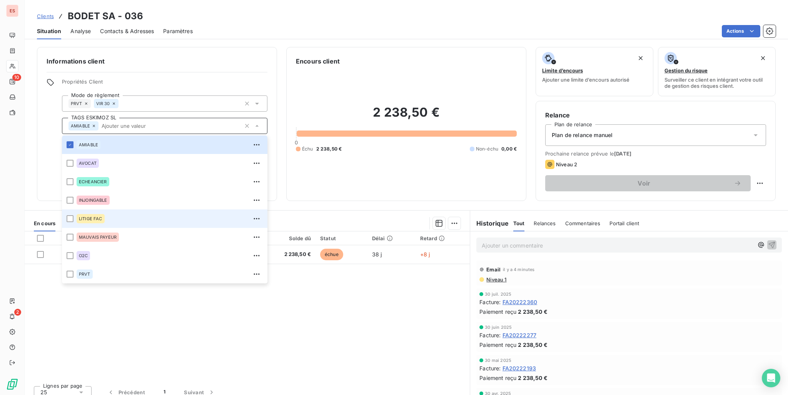
drag, startPoint x: 146, startPoint y: 206, endPoint x: 144, endPoint y: 221, distance: 15.2
click at [145, 216] on ul "AMIABLE AVOCAT ECHEANCIER INJOINGABLE LITIGE FAC MAUVAIS PAYEUR O2C PRVT" at bounding box center [164, 209] width 205 height 148
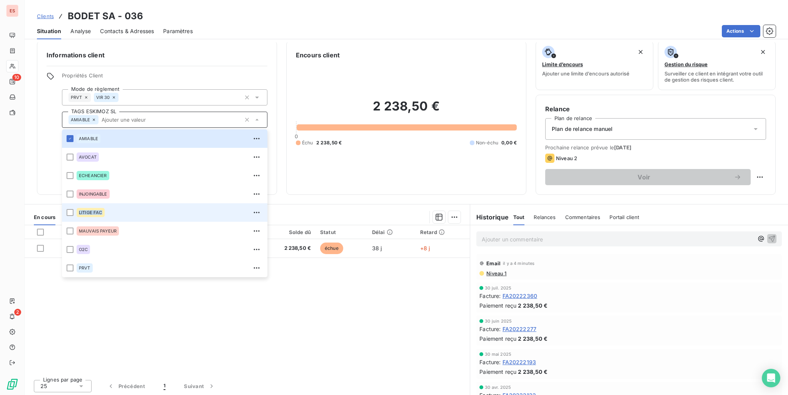
scroll to position [8, 0]
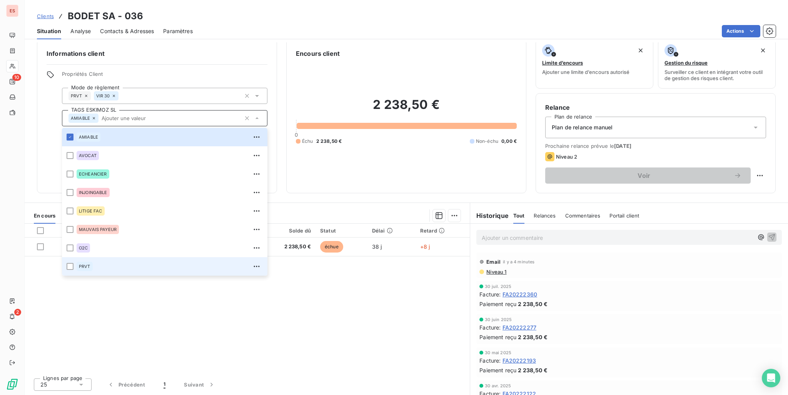
click at [169, 299] on div "Référence 1 Émise le Échue le Solde dû Statut Délai Retard FA20222422 [DATE] [D…" at bounding box center [247, 298] width 445 height 148
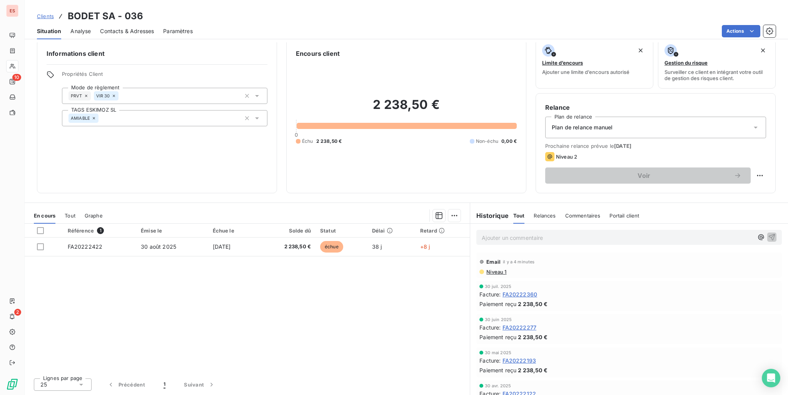
click at [551, 234] on p "Ajouter un commentaire ﻿" at bounding box center [618, 238] width 272 height 10
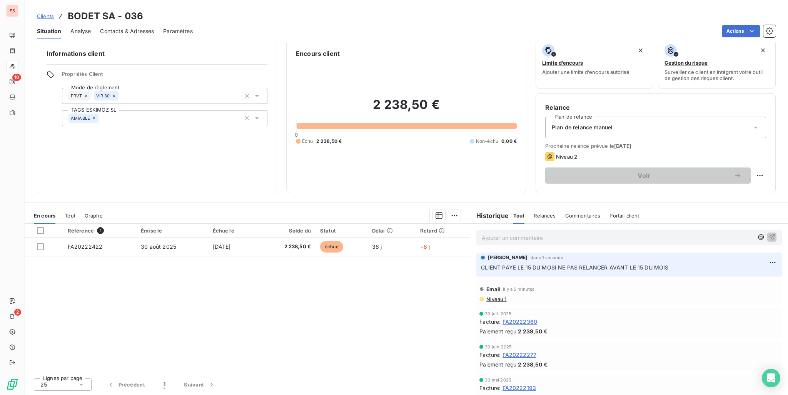
click at [171, 119] on div "AMIABLE" at bounding box center [164, 118] width 205 height 16
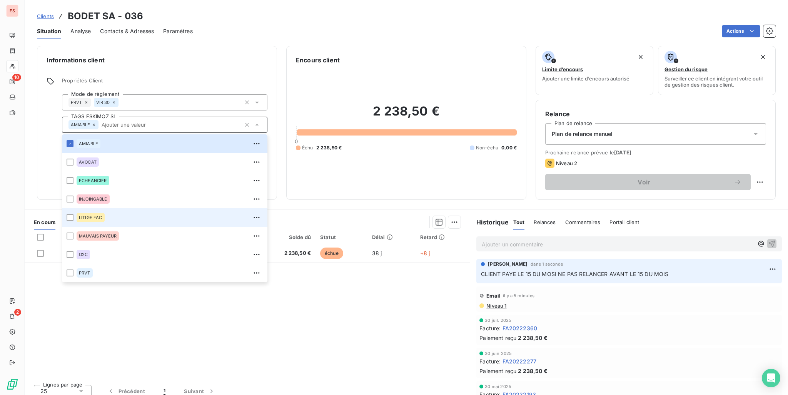
scroll to position [0, 0]
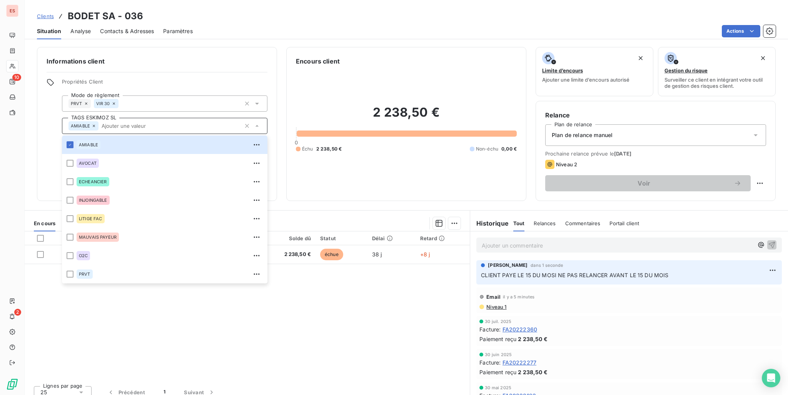
click at [155, 125] on input "text" at bounding box center [170, 125] width 142 height 7
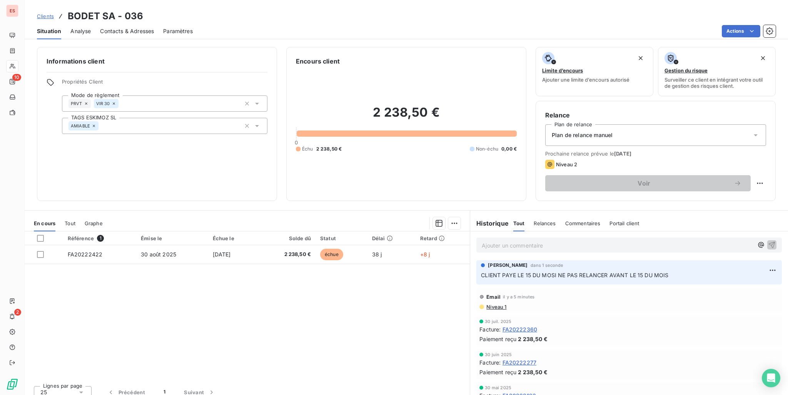
click at [155, 125] on div "AMIABLE" at bounding box center [164, 126] width 205 height 16
type input "PARTICULARITES"
click at [136, 153] on div "Informations client Propriétés Client Mode de règlement PRVT VIR 30 TAGS ESKIMO…" at bounding box center [157, 124] width 240 height 154
click at [134, 130] on div "AMIABLE" at bounding box center [164, 126] width 205 height 16
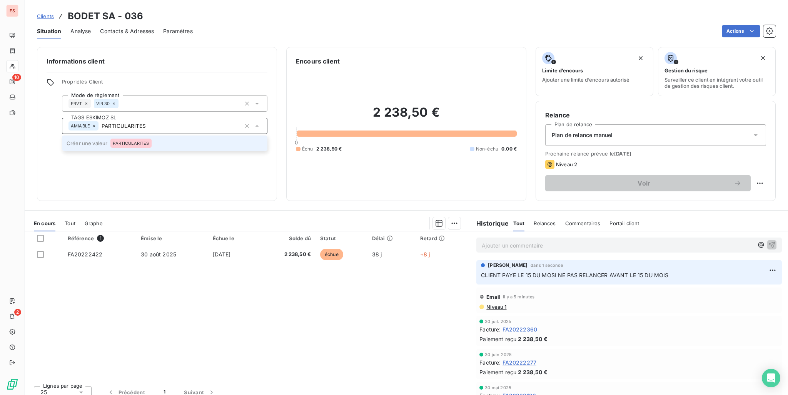
click at [135, 139] on div "PARTICULARITES" at bounding box center [130, 143] width 41 height 9
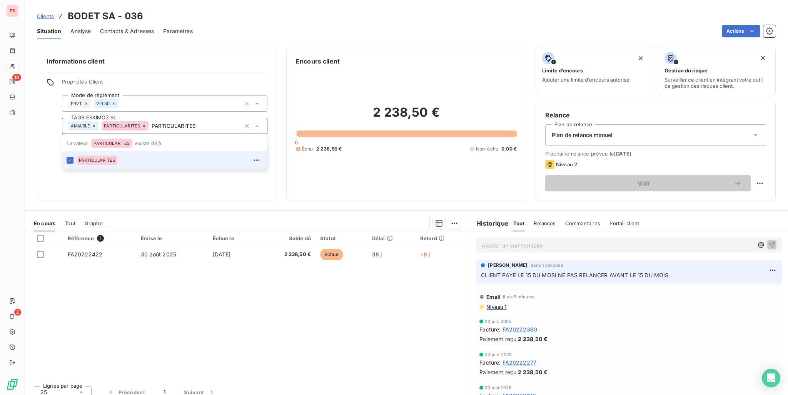
click at [146, 180] on div "Informations client Propriétés Client Mode de règlement PRVT VIR 30 TAGS ESKIMO…" at bounding box center [157, 124] width 240 height 154
type input "PARTICULARITES"
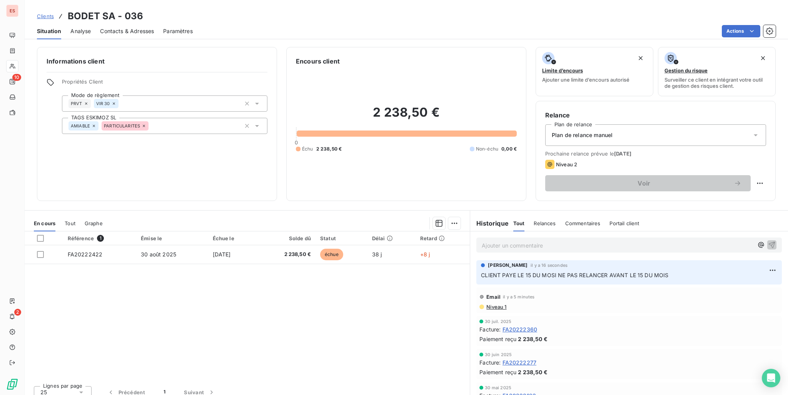
click at [47, 13] on span "Clients" at bounding box center [45, 16] width 17 height 6
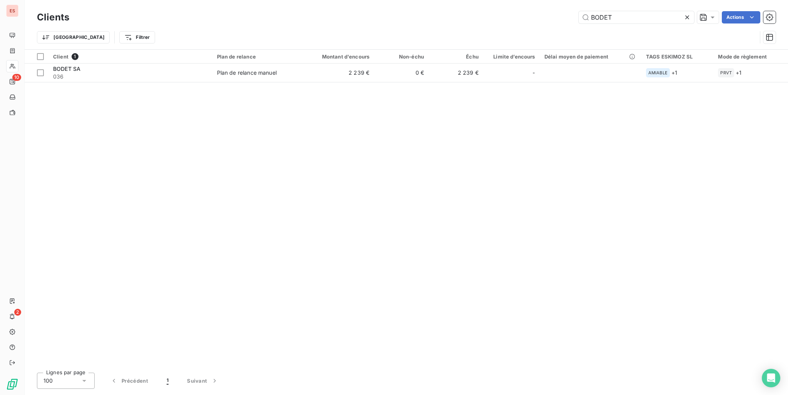
drag, startPoint x: 621, startPoint y: 18, endPoint x: 525, endPoint y: 24, distance: 97.2
click at [525, 23] on div "Clients BODET Actions" at bounding box center [406, 17] width 739 height 16
type input "FAST"
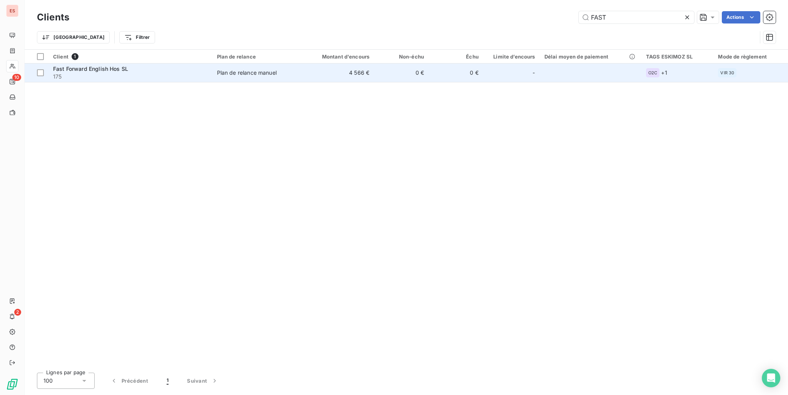
click at [521, 67] on div at bounding box center [523, 73] width 12 height 12
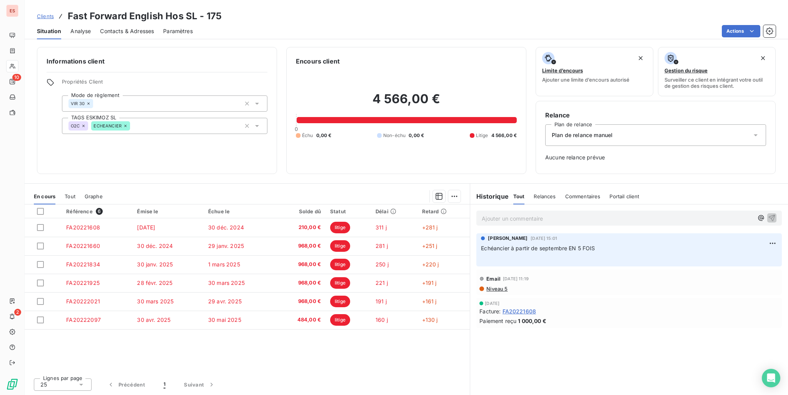
click at [520, 220] on p "Ajouter un commentaire ﻿" at bounding box center [618, 219] width 272 height 10
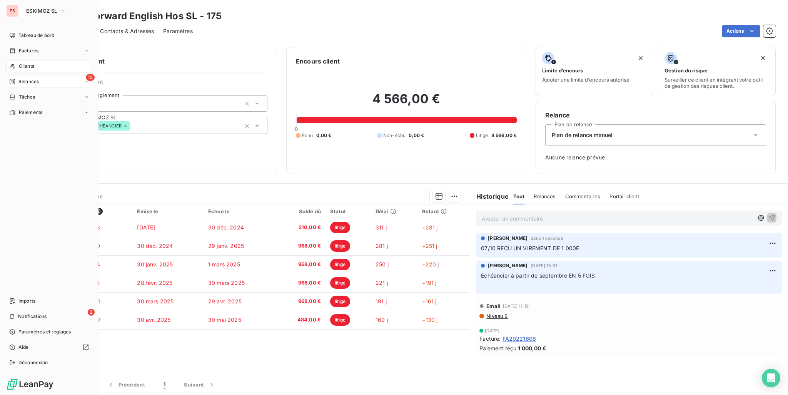
click at [25, 82] on span "Relances" at bounding box center [28, 81] width 20 height 7
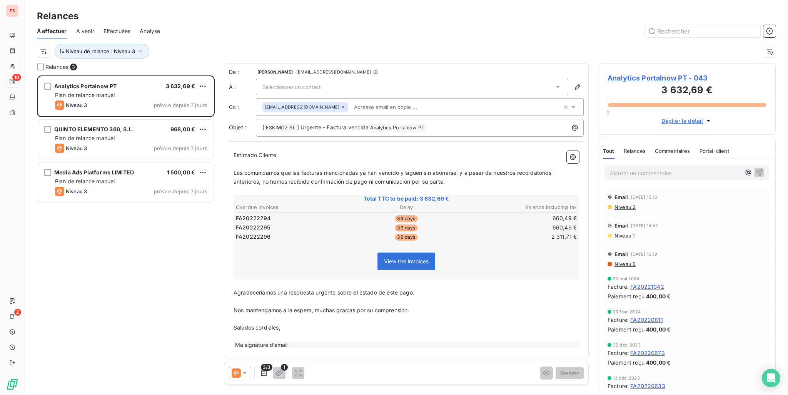
click at [399, 90] on div "Sélectionner un contact" at bounding box center [412, 87] width 312 height 16
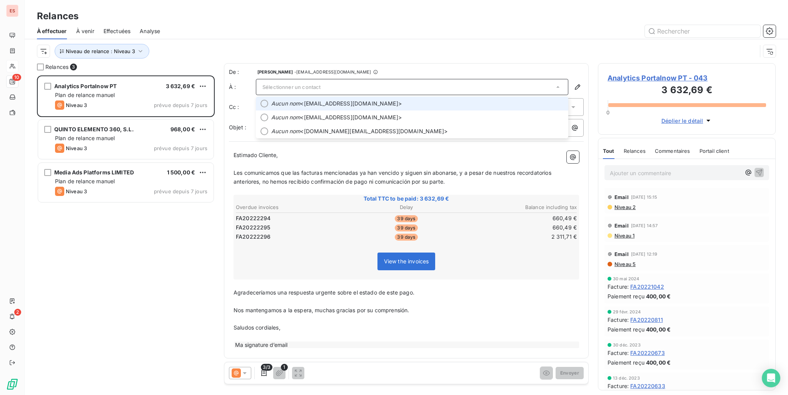
click at [386, 102] on span "Aucun nom <[EMAIL_ADDRESS][DOMAIN_NAME]>" at bounding box center [417, 104] width 292 height 8
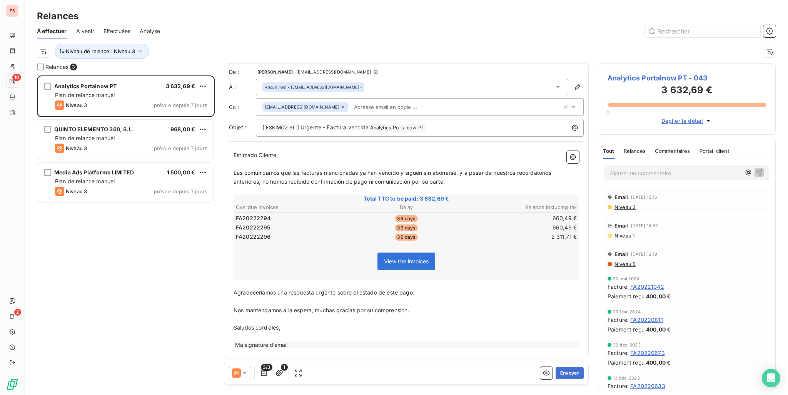
click at [384, 104] on input "text" at bounding box center [395, 107] width 89 height 12
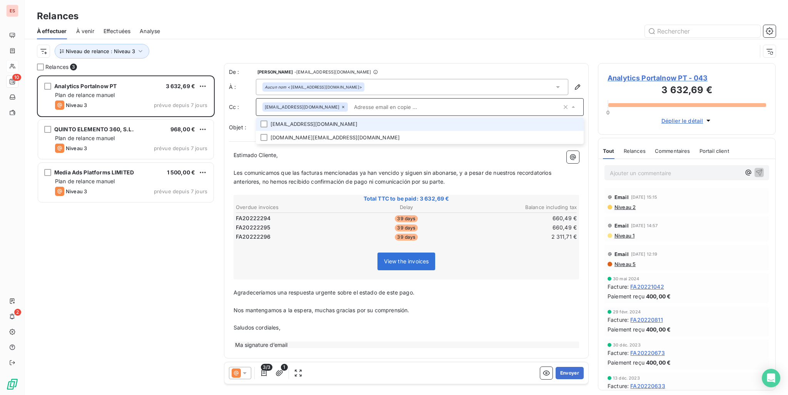
click at [303, 125] on li "[EMAIL_ADDRESS][DOMAIN_NAME]" at bounding box center [420, 123] width 328 height 13
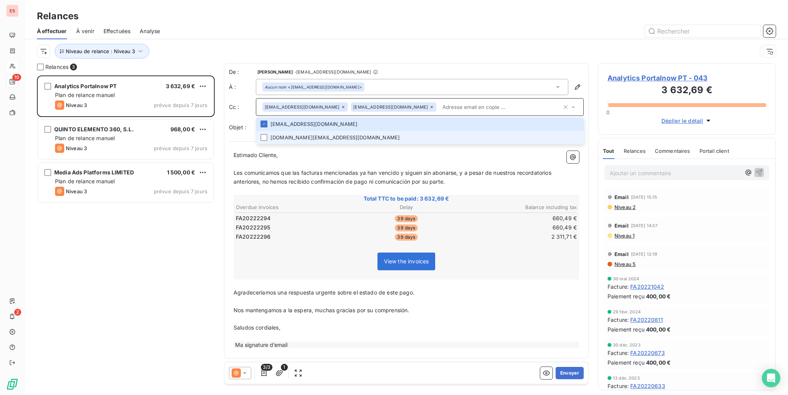
click at [364, 136] on li "[DOMAIN_NAME][EMAIL_ADDRESS][DOMAIN_NAME]" at bounding box center [420, 137] width 328 height 13
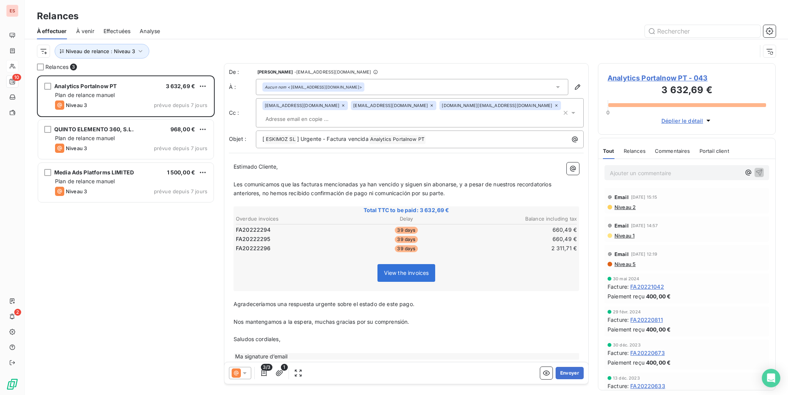
click at [458, 52] on div "Niveau de relance : Niveau 3" at bounding box center [397, 51] width 720 height 15
click at [570, 372] on button "Envoyer" at bounding box center [570, 373] width 28 height 12
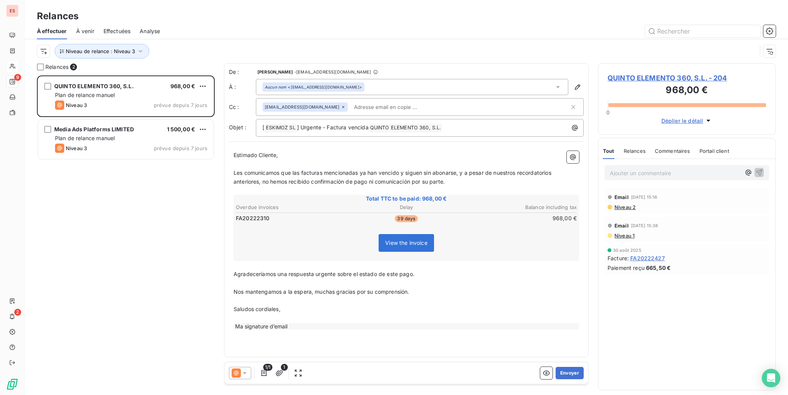
click at [512, 111] on div "[EMAIL_ADDRESS][DOMAIN_NAME]" at bounding box center [415, 107] width 307 height 12
click at [512, 111] on input "text" at bounding box center [460, 107] width 219 height 12
click at [572, 370] on button "Envoyer" at bounding box center [570, 373] width 28 height 12
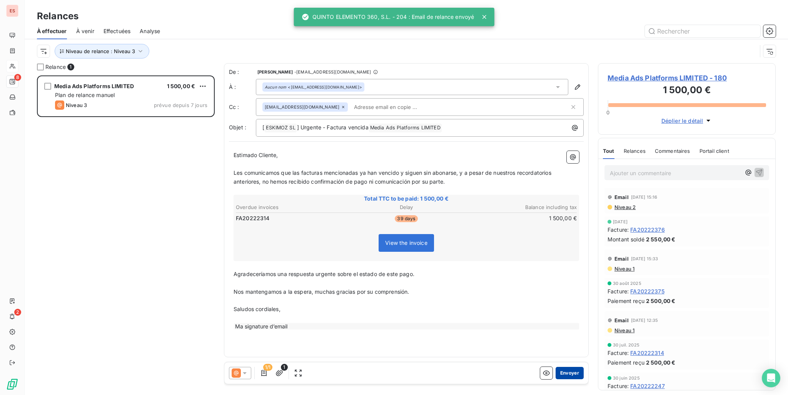
click at [566, 371] on button "Envoyer" at bounding box center [570, 373] width 28 height 12
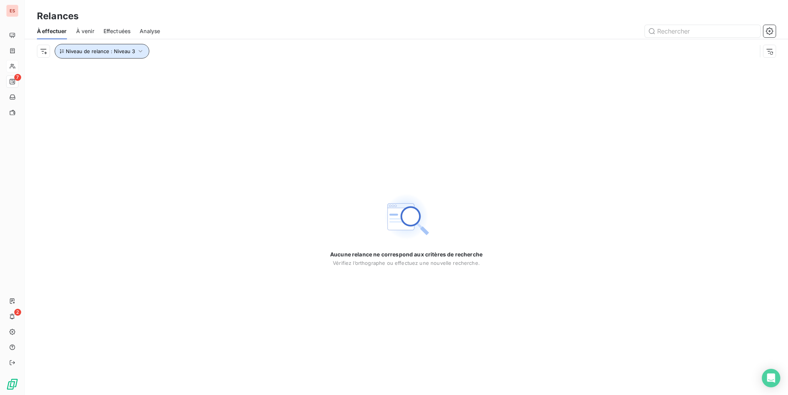
click at [116, 53] on span "Niveau de relance : Niveau 3" at bounding box center [100, 51] width 69 height 6
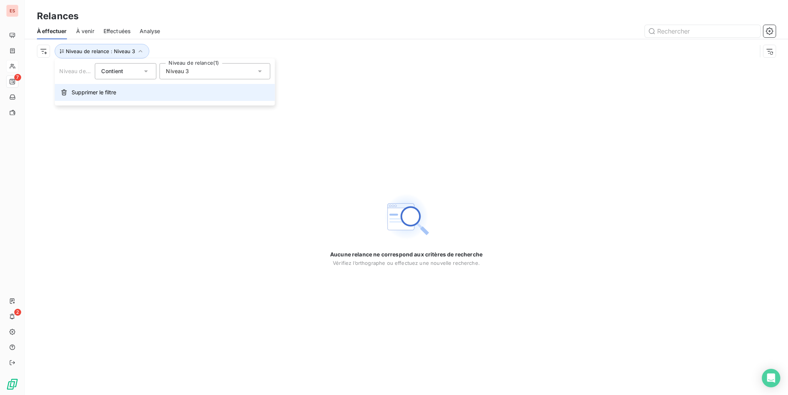
click at [104, 94] on span "Supprimer le filtre" at bounding box center [94, 93] width 45 height 8
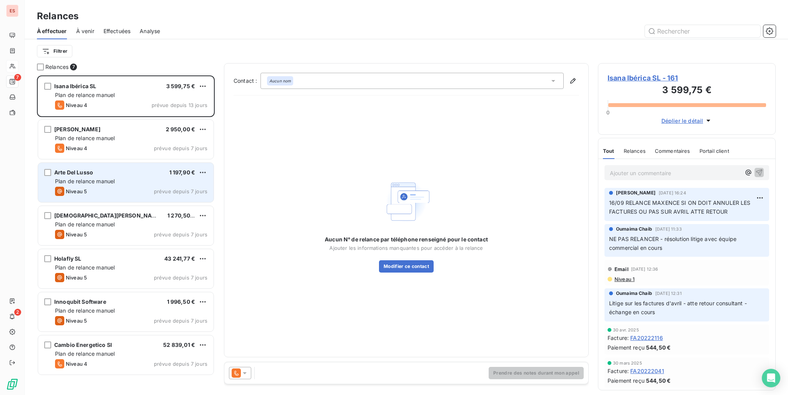
click at [120, 182] on div "Plan de relance manuel" at bounding box center [131, 181] width 152 height 8
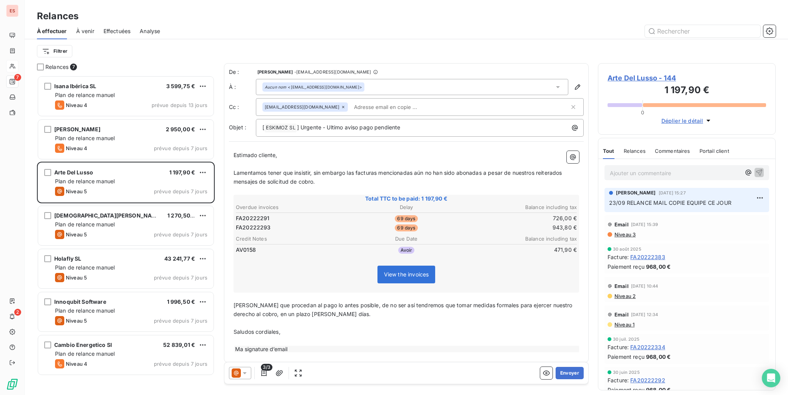
click at [639, 171] on p "Ajouter un commentaire ﻿" at bounding box center [675, 173] width 131 height 10
click at [608, 149] on span "Tout" at bounding box center [609, 151] width 12 height 6
click at [674, 154] on div "Commentaires" at bounding box center [672, 151] width 35 height 16
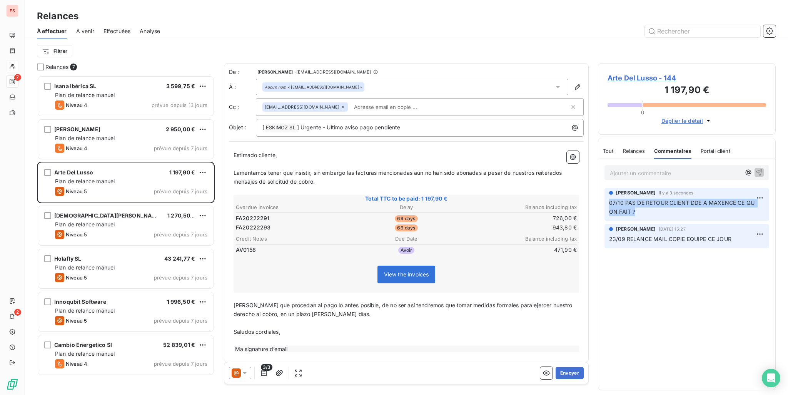
drag, startPoint x: 626, startPoint y: 212, endPoint x: 609, endPoint y: 204, distance: 19.6
click at [609, 204] on p "07/10 PAS DE RETOUR CLIENT DDE A MAXENCE CE QU ON FAIT ?" at bounding box center [686, 208] width 155 height 18
copy span "07/10 PAS DE RETOUR CLIENT DDE A MAXENCE CE QU ON FAIT ?"
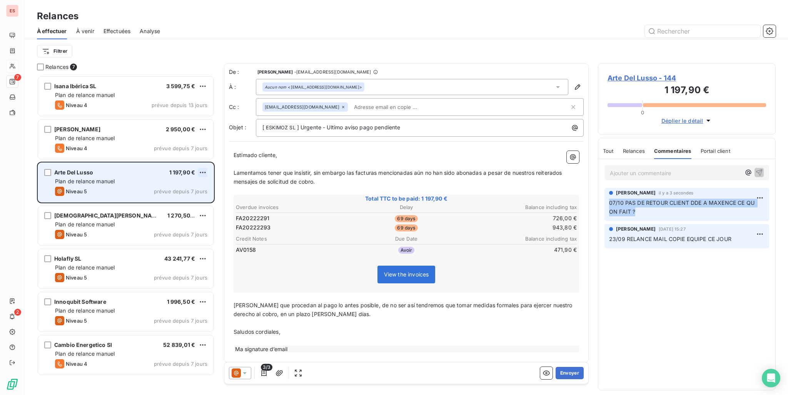
click at [203, 172] on html "ES 7 2 Relances À effectuer À venir Effectuées Analyse Filtrer Relances 7 Isana…" at bounding box center [394, 197] width 788 height 395
click at [183, 190] on div "Replanifier cette action" at bounding box center [169, 188] width 69 height 12
select select "9"
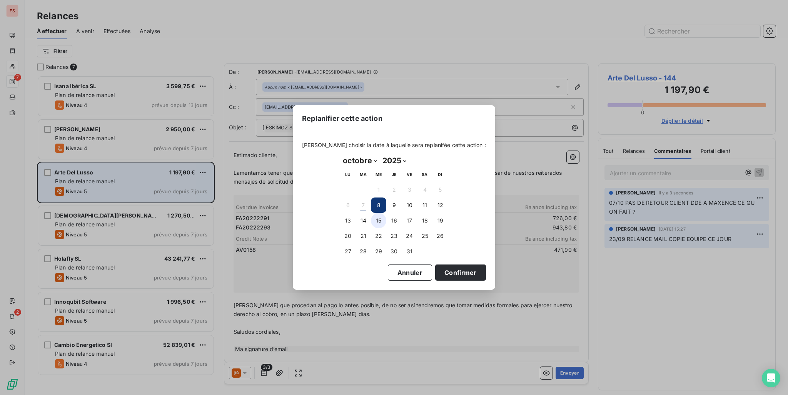
click at [378, 216] on button "15" at bounding box center [378, 220] width 15 height 15
click at [447, 271] on button "Confirmer" at bounding box center [460, 272] width 51 height 16
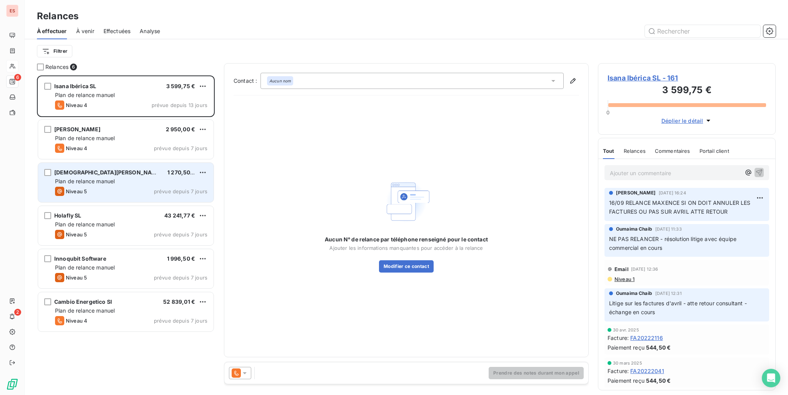
click at [112, 352] on div "Isana Ibérica SL 3 599,75 € Plan de relance [PERSON_NAME] 4 prévue depuis 13 jo…" at bounding box center [126, 234] width 178 height 319
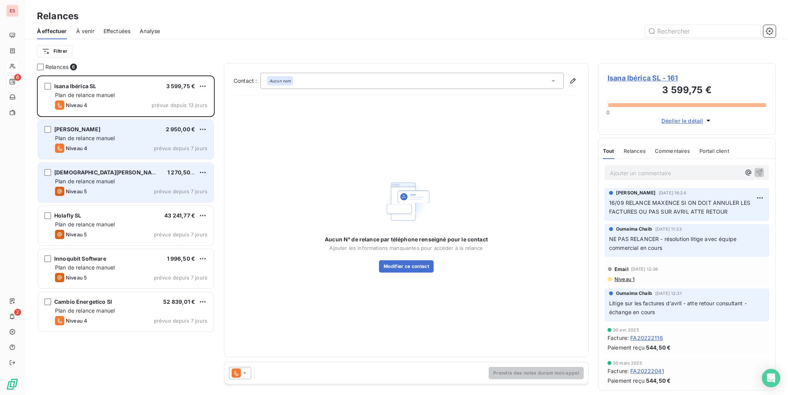
click at [88, 134] on div "Plan de relance manuel" at bounding box center [131, 138] width 152 height 8
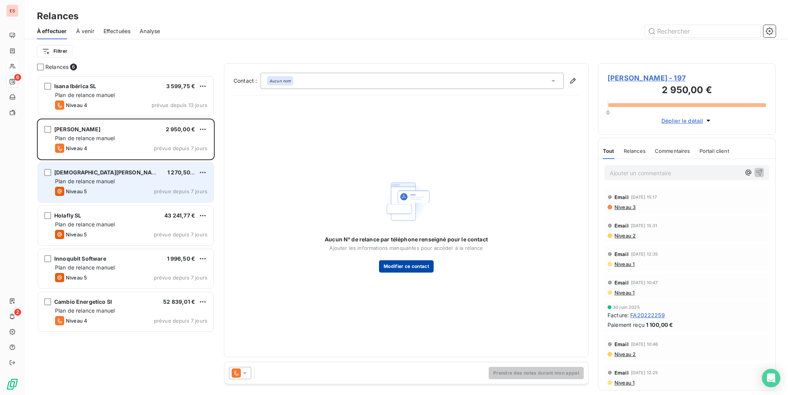
click at [419, 266] on button "Modifier ce contact" at bounding box center [406, 266] width 55 height 12
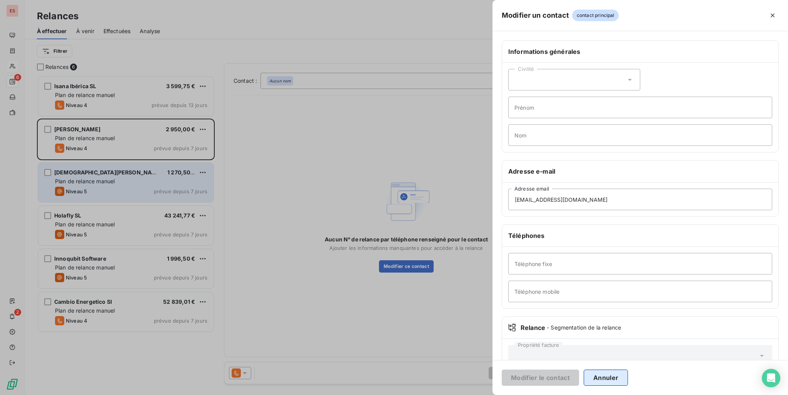
click at [603, 376] on button "Annuler" at bounding box center [606, 377] width 44 height 16
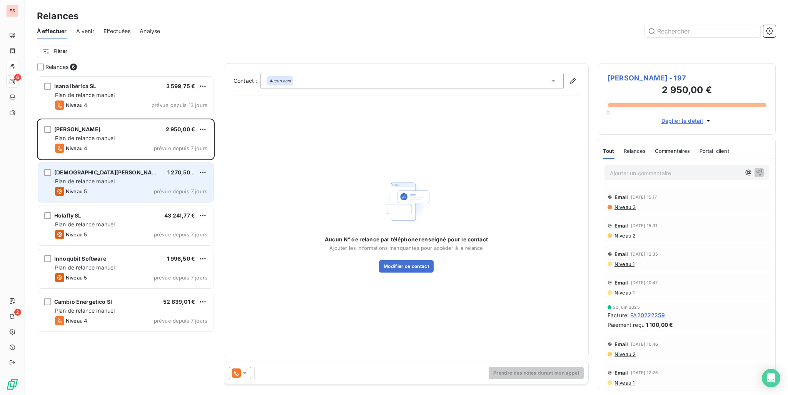
click at [242, 379] on div at bounding box center [240, 373] width 22 height 12
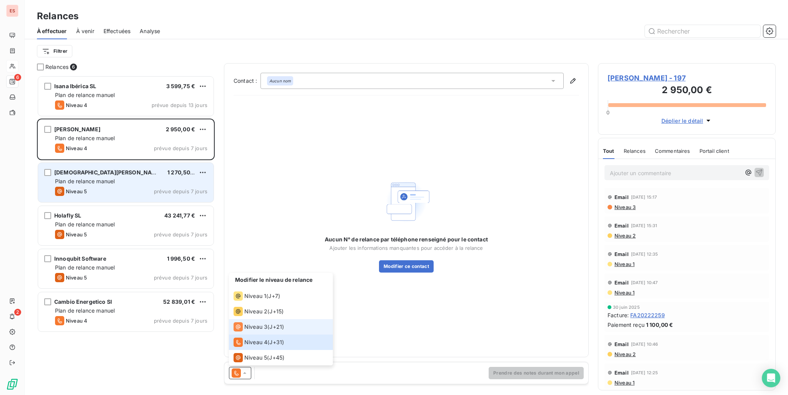
click at [262, 327] on span "Niveau 3" at bounding box center [255, 327] width 23 height 8
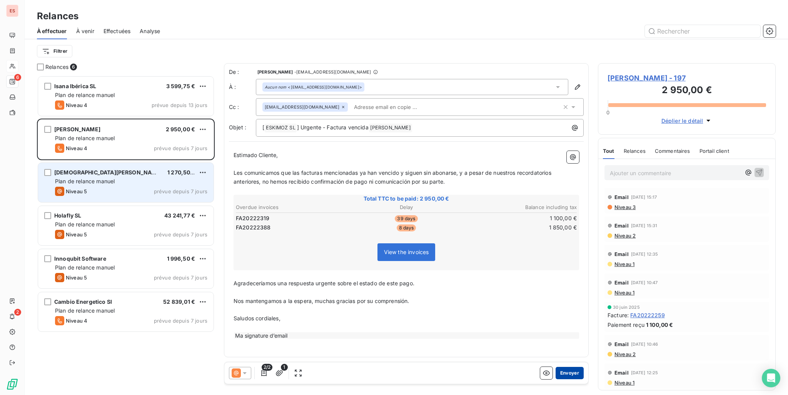
click at [575, 374] on button "Envoyer" at bounding box center [570, 373] width 28 height 12
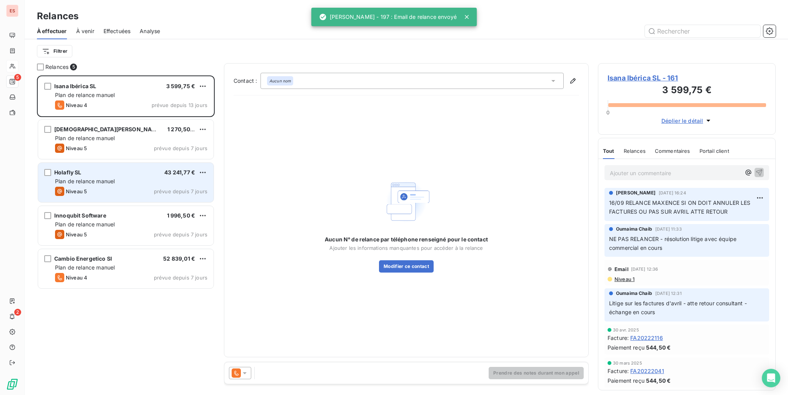
click at [119, 35] on div "Effectuées" at bounding box center [117, 31] width 27 height 16
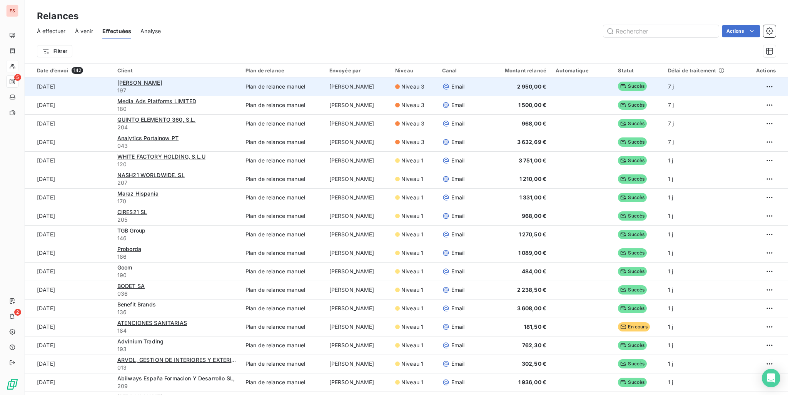
click at [152, 84] on div "[PERSON_NAME]" at bounding box center [176, 83] width 119 height 8
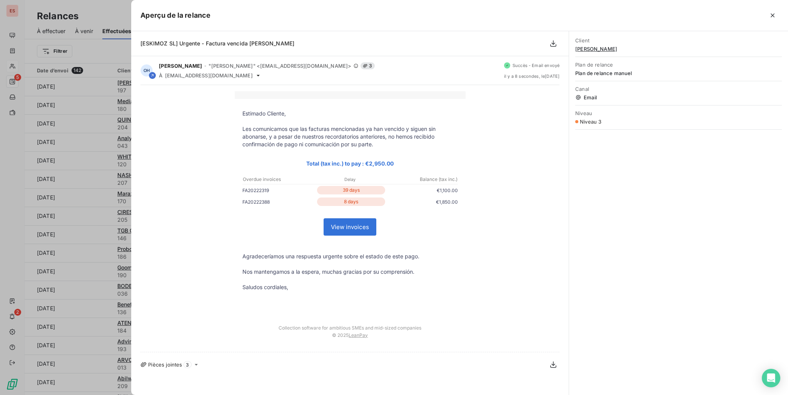
click at [587, 51] on span "[PERSON_NAME]" at bounding box center [678, 49] width 207 height 6
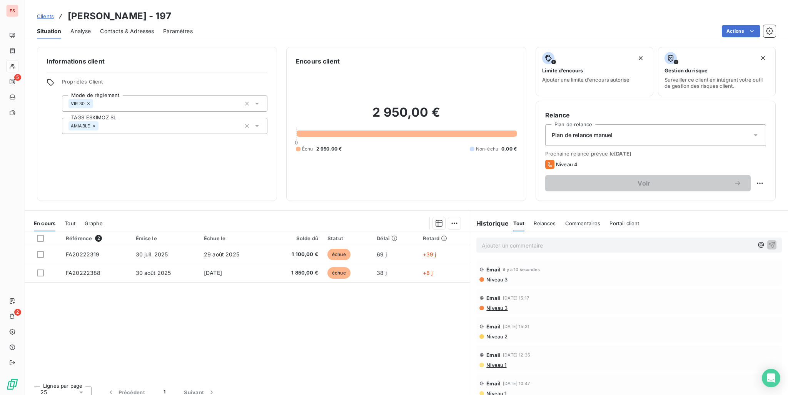
click at [526, 245] on p "Ajouter un commentaire ﻿" at bounding box center [618, 246] width 272 height 10
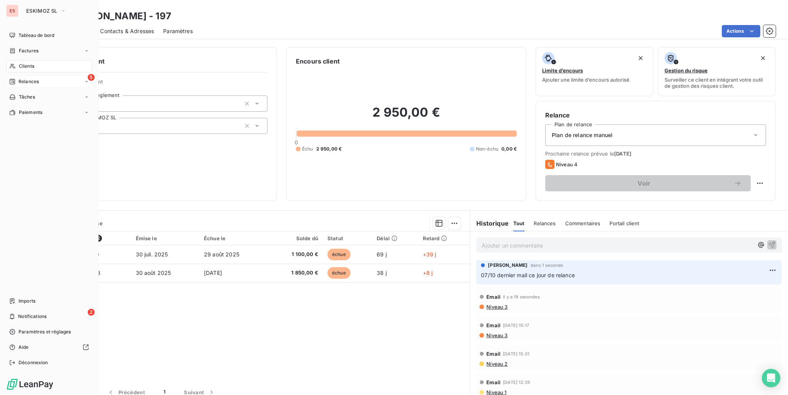
click at [18, 82] on div "Relances" at bounding box center [24, 81] width 30 height 7
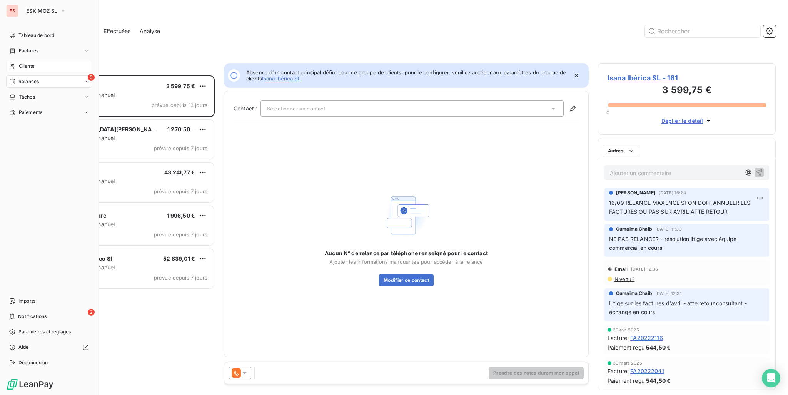
scroll to position [313, 172]
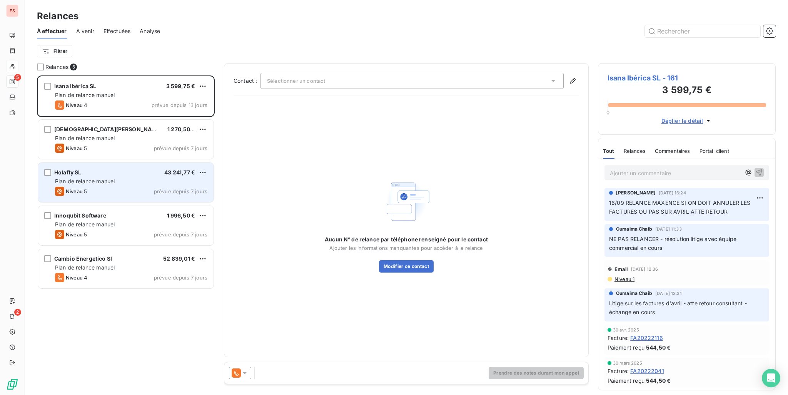
click at [125, 179] on div "Plan de relance manuel" at bounding box center [131, 181] width 152 height 8
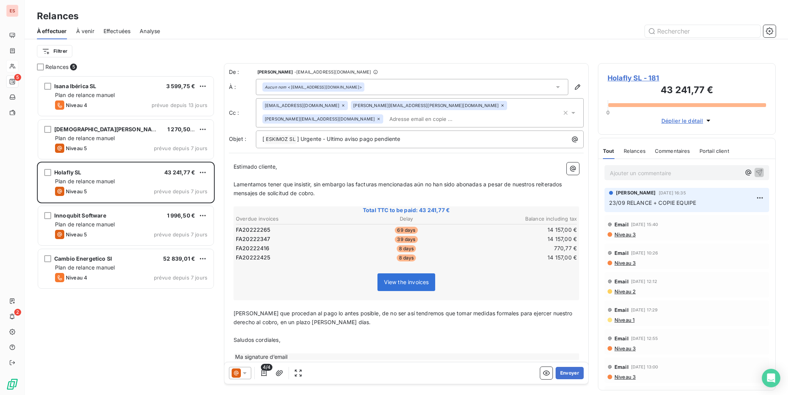
click at [626, 176] on p "Ajouter un commentaire ﻿" at bounding box center [675, 173] width 131 height 10
click at [720, 171] on p "07/10 DDE MAXENCE CE QU ON FAIT" at bounding box center [675, 172] width 131 height 9
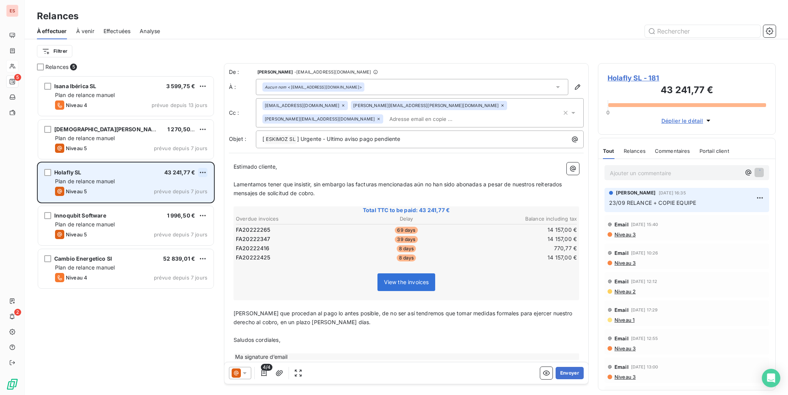
click at [200, 169] on html "ES 5 2 Relances À effectuer À venir Effectuées Analyse Filtrer Relances 5 Isana…" at bounding box center [394, 197] width 788 height 395
click at [169, 190] on div "Replanifier cette action" at bounding box center [169, 188] width 69 height 12
select select "9"
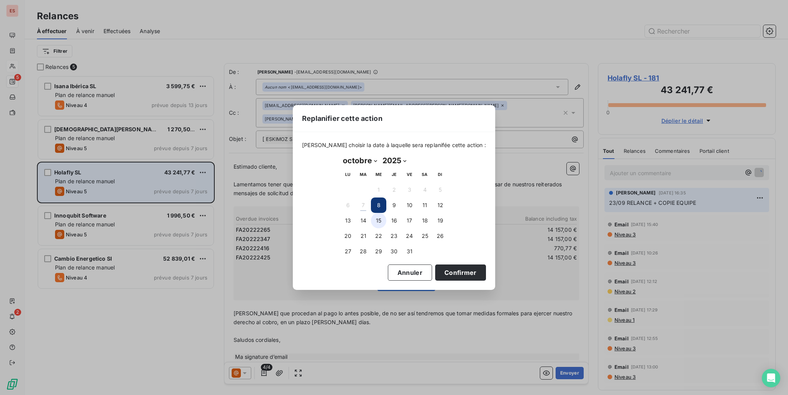
click at [380, 221] on button "15" at bounding box center [378, 220] width 15 height 15
click at [442, 272] on button "Confirmer" at bounding box center [460, 272] width 51 height 16
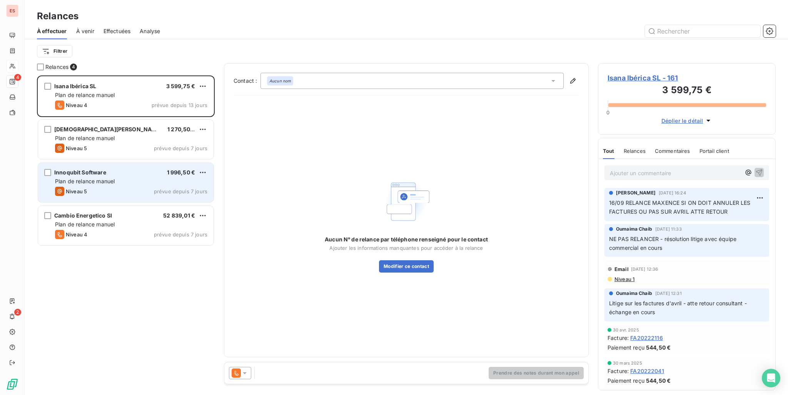
click at [128, 180] on div "Plan de relance manuel" at bounding box center [131, 181] width 152 height 8
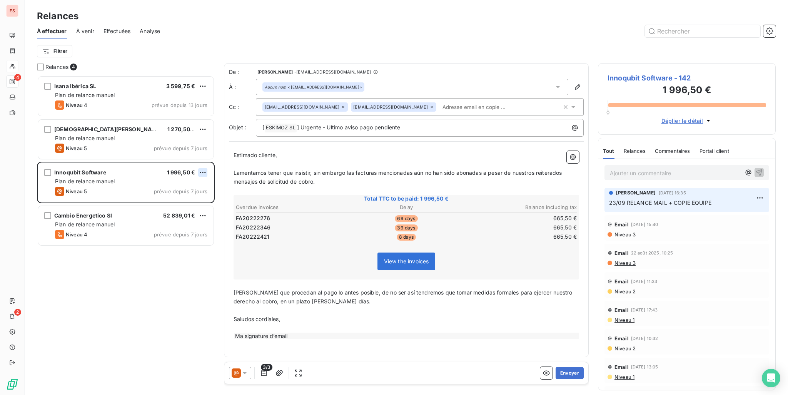
click at [200, 173] on html "ES 4 2 Relances À effectuer À venir Effectuées Analyse Filtrer Relances 4 Isana…" at bounding box center [394, 197] width 788 height 395
click at [184, 187] on div "Replanifier cette action" at bounding box center [169, 188] width 69 height 12
select select "9"
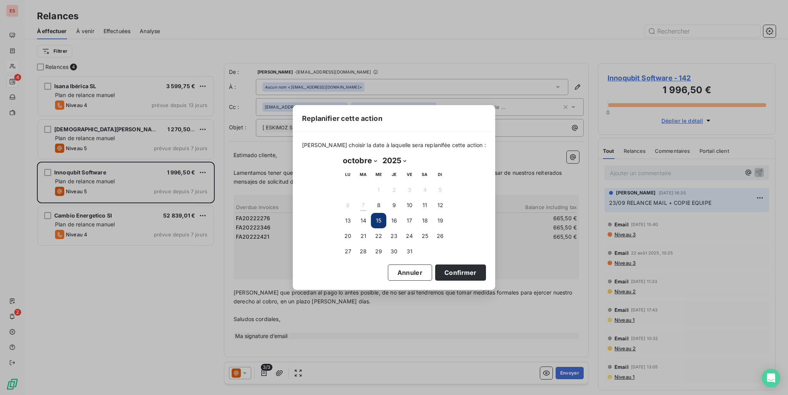
click at [378, 218] on button "15" at bounding box center [378, 220] width 15 height 15
click at [377, 219] on button "15" at bounding box center [378, 220] width 15 height 15
click at [454, 271] on button "Confirmer" at bounding box center [460, 272] width 51 height 16
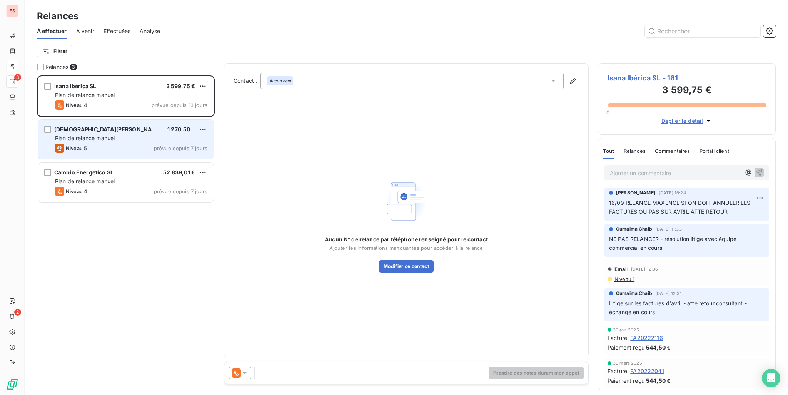
click at [104, 137] on span "Plan de relance manuel" at bounding box center [85, 138] width 60 height 7
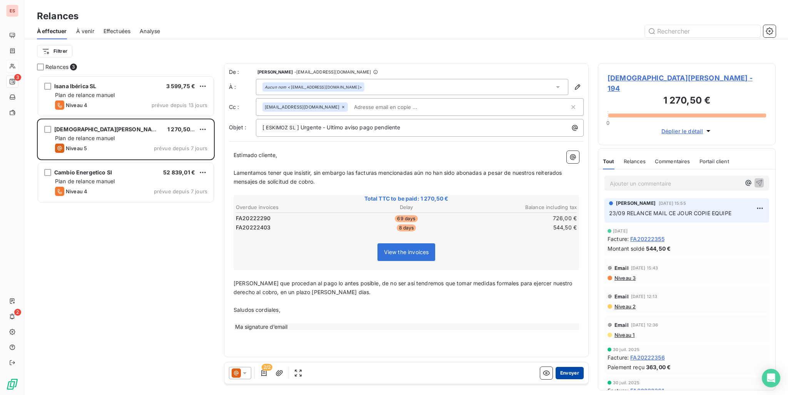
click at [570, 369] on button "Envoyer" at bounding box center [570, 373] width 28 height 12
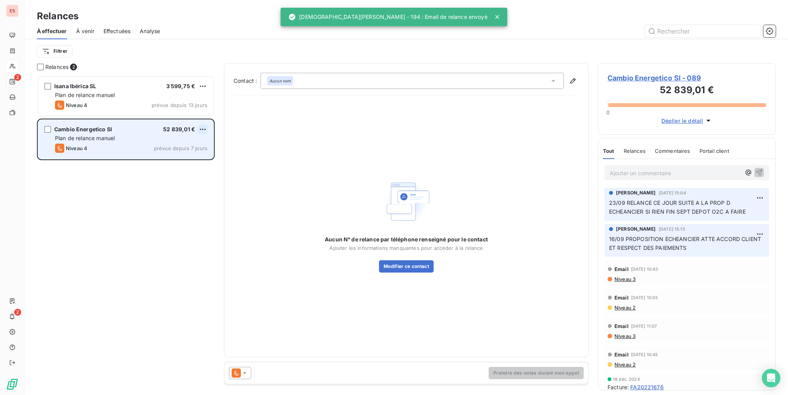
click at [204, 128] on html "ES 2 2 Relances À effectuer À venir Effectuées Analyse Filtrer Relances 2 Isana…" at bounding box center [394, 197] width 788 height 395
click at [179, 145] on div "Replanifier cette action" at bounding box center [169, 145] width 69 height 12
select select "9"
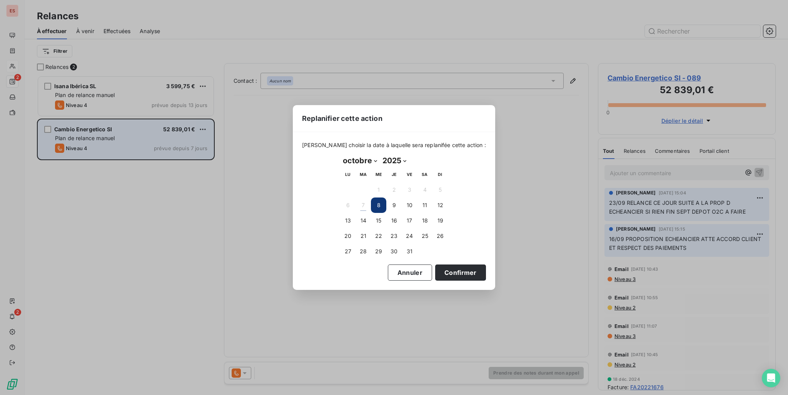
click at [169, 251] on div "Replanifier cette action [PERSON_NAME] choisir la date à laquelle sera replanif…" at bounding box center [394, 197] width 788 height 395
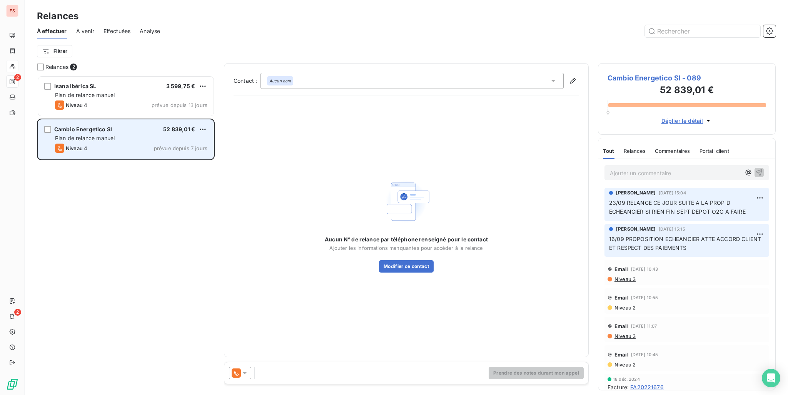
click at [113, 144] on div "Niveau 4 prévue depuis 7 jours" at bounding box center [131, 148] width 152 height 9
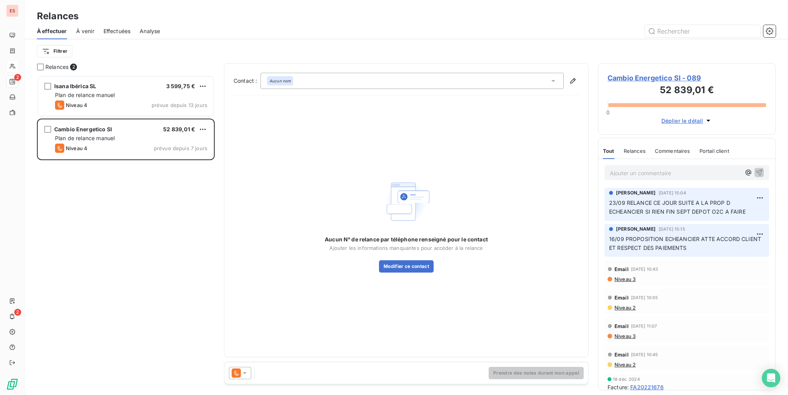
click at [628, 171] on p "Ajouter un commentaire ﻿" at bounding box center [675, 173] width 131 height 10
click at [194, 130] on span "52 839,01 €" at bounding box center [179, 129] width 32 height 7
click at [200, 130] on html "ES 2 2 Relances À effectuer À venir Effectuées Analyse Filtrer Relances 2 Isana…" at bounding box center [394, 197] width 788 height 395
click at [195, 143] on div "Replanifier cette action" at bounding box center [169, 145] width 69 height 12
select select "9"
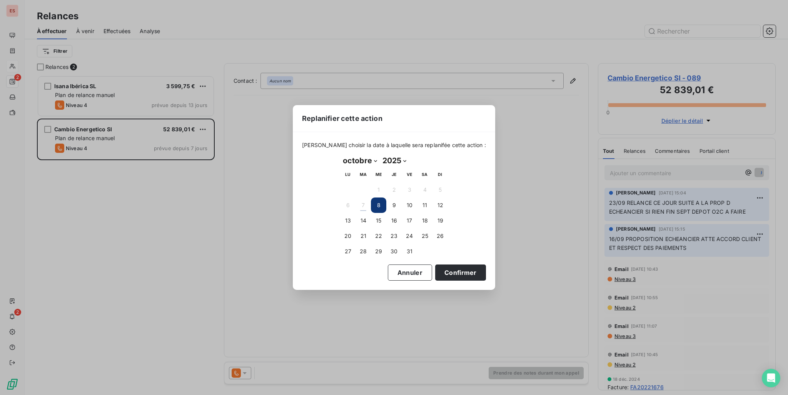
click at [371, 223] on td "15" at bounding box center [378, 220] width 15 height 15
click at [381, 222] on button "15" at bounding box center [378, 220] width 15 height 15
click at [439, 267] on button "Confirmer" at bounding box center [460, 272] width 51 height 16
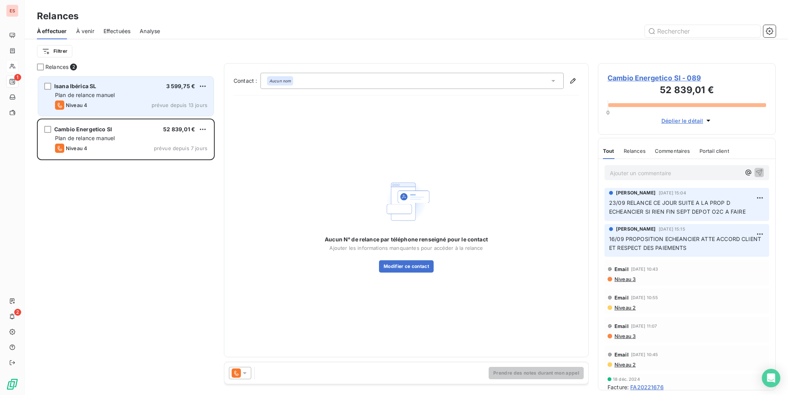
click at [152, 110] on div "Isana Ibérica SL 3 599,75 € Plan de relance [PERSON_NAME] 4 prévue depuis 13 jo…" at bounding box center [125, 96] width 175 height 39
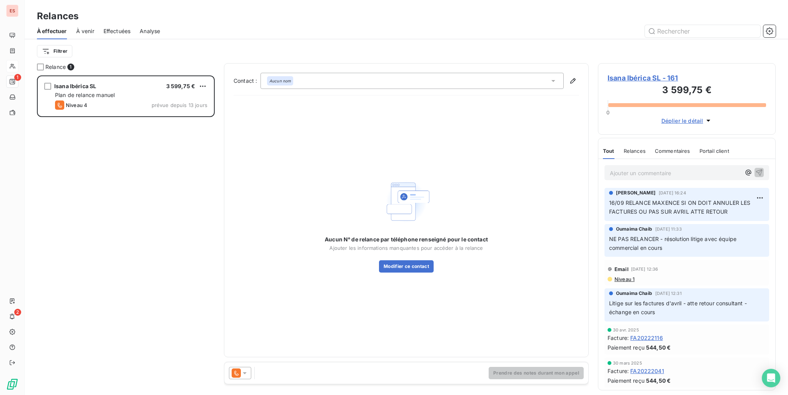
click at [619, 75] on span "Isana Ibérica SL - 161" at bounding box center [687, 78] width 159 height 10
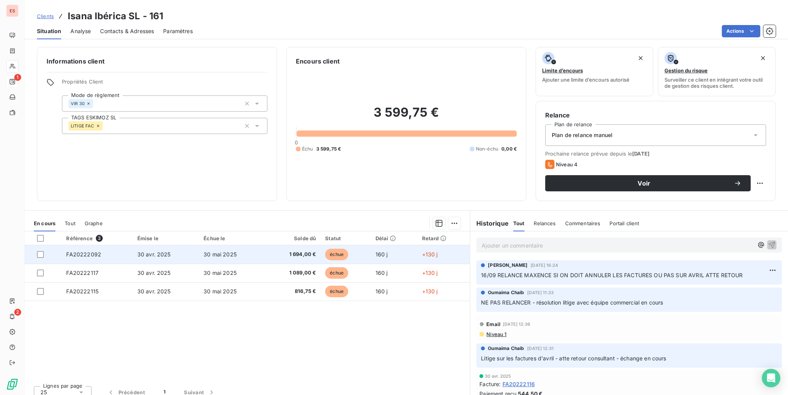
click at [89, 251] on span "FA20222092" at bounding box center [83, 254] width 35 height 7
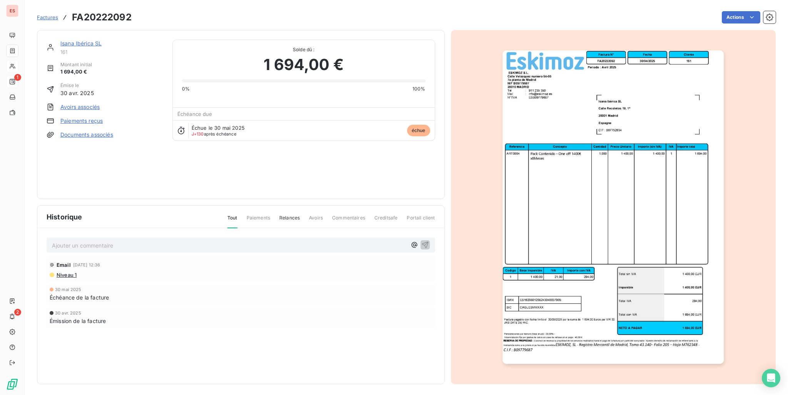
click at [66, 42] on link "Isana Ibérica SL" at bounding box center [80, 43] width 41 height 7
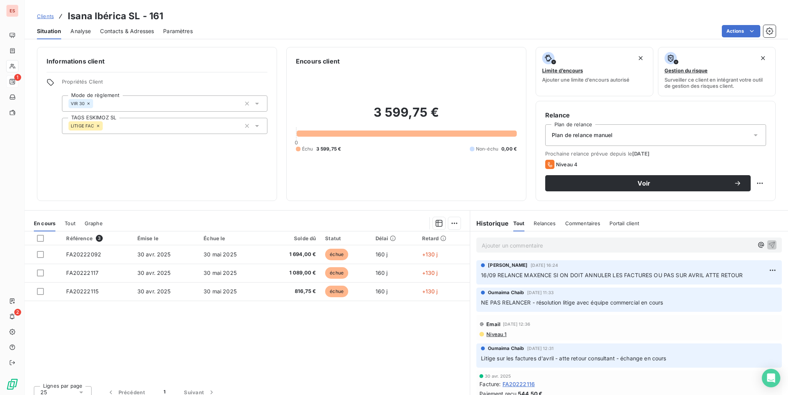
click at [521, 243] on p "Ajouter un commentaire ﻿" at bounding box center [618, 246] width 272 height 10
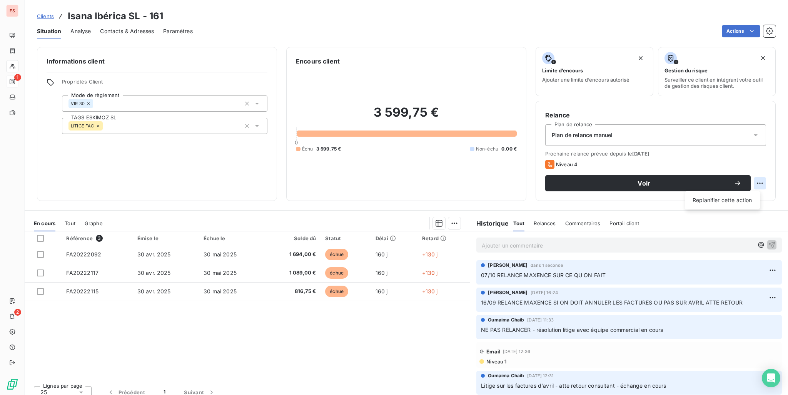
click at [756, 177] on html "ES 1 2 Clients Isana Ibérica SL - 161 Situation Analyse Contacts & Adresses Par…" at bounding box center [394, 197] width 788 height 395
click at [733, 197] on div "Replanifier cette action" at bounding box center [722, 200] width 69 height 12
select select "9"
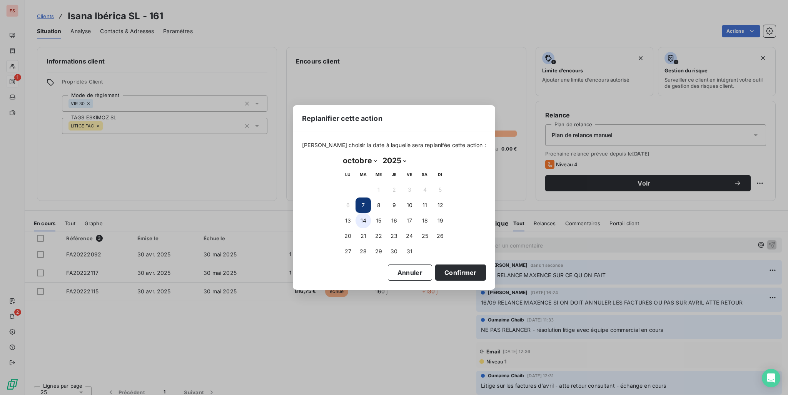
click at [363, 221] on button "14" at bounding box center [363, 220] width 15 height 15
click at [444, 269] on button "Confirmer" at bounding box center [460, 272] width 51 height 16
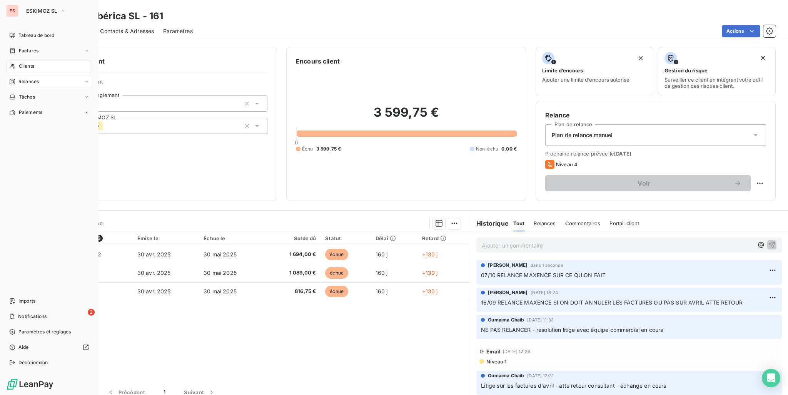
click at [31, 80] on span "Relances" at bounding box center [28, 81] width 20 height 7
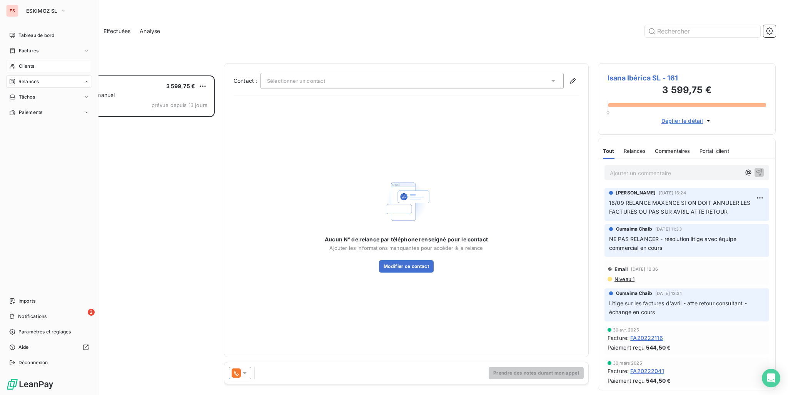
scroll to position [313, 172]
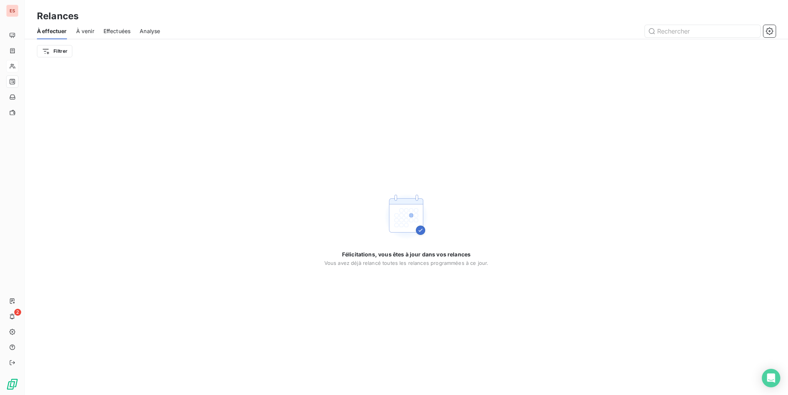
click at [177, 176] on div "Félicitations, vous êtes à jour dans vos relances Vous avez déjà relancé toutes…" at bounding box center [406, 229] width 763 height 332
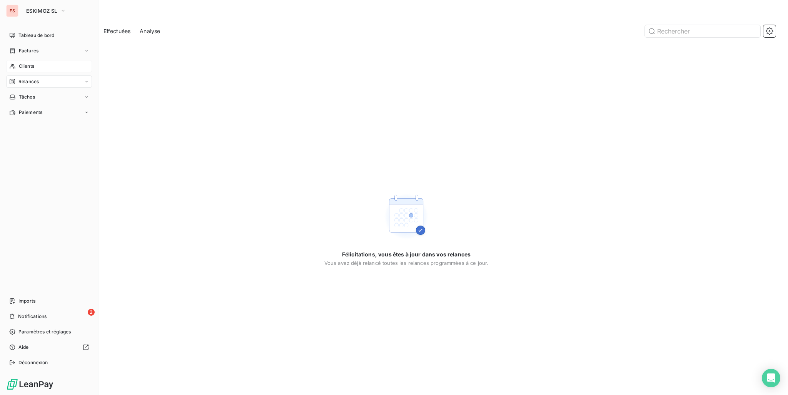
click at [20, 62] on div "Clients" at bounding box center [49, 66] width 86 height 12
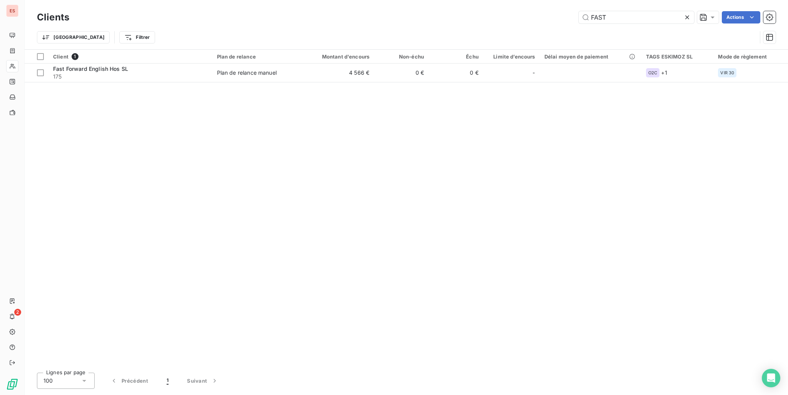
drag, startPoint x: 612, startPoint y: 16, endPoint x: 530, endPoint y: 17, distance: 82.0
click at [536, 17] on div "FAST Actions" at bounding box center [427, 17] width 697 height 12
type input "ARTE"
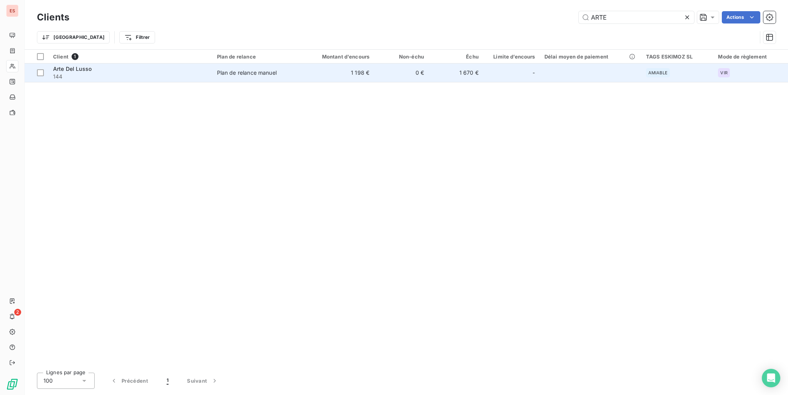
click at [511, 65] on td "-" at bounding box center [511, 72] width 57 height 18
click at [529, 72] on div at bounding box center [523, 73] width 12 height 12
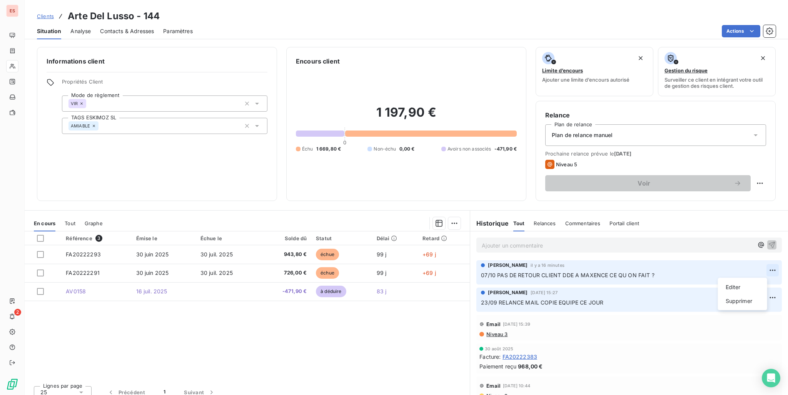
click at [763, 271] on html "ES 2 Clients Arte Del Lusso - 144 Situation Analyse Contacts & Adresses Paramèt…" at bounding box center [394, 197] width 788 height 395
click at [730, 286] on div "Editer" at bounding box center [742, 287] width 43 height 12
drag, startPoint x: 567, startPoint y: 276, endPoint x: 666, endPoint y: 273, distance: 98.9
click at [666, 273] on p "07/10 PAS DE RETOUR CLIENT DDE A MAXENCE CE QU ON FAIT ?" at bounding box center [624, 275] width 286 height 9
